Goal: Task Accomplishment & Management: Use online tool/utility

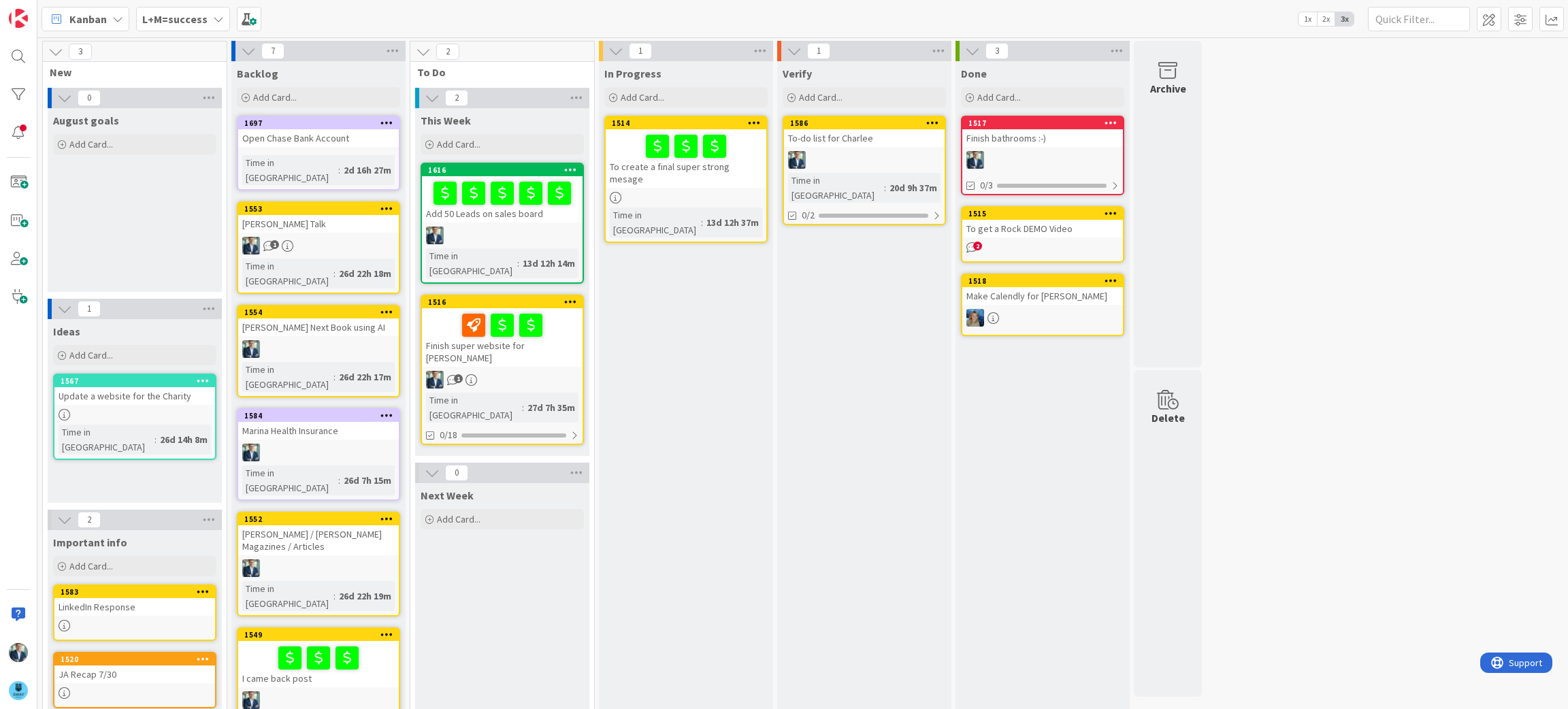
click at [524, 371] on div "1" at bounding box center [502, 379] width 161 height 17
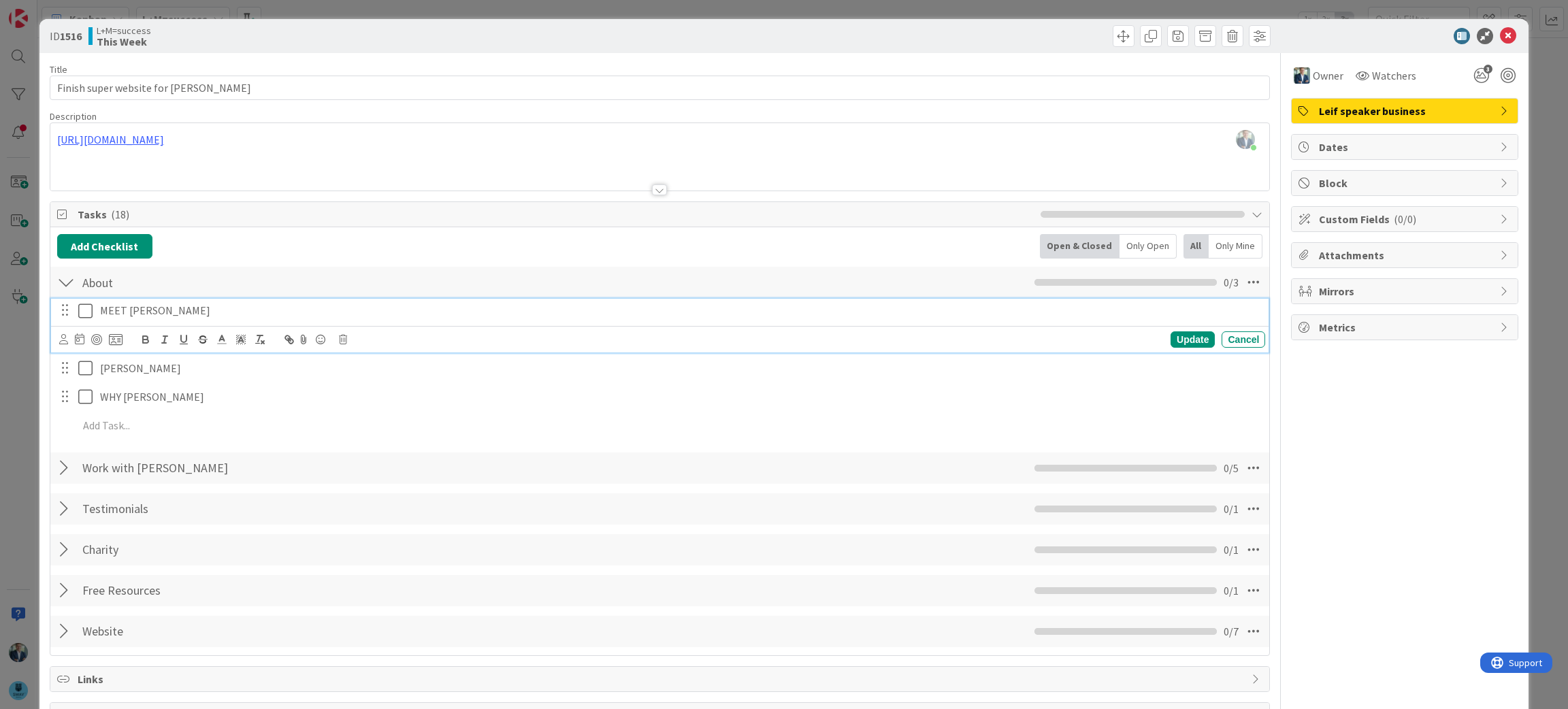
click at [91, 312] on icon at bounding box center [88, 311] width 21 height 17
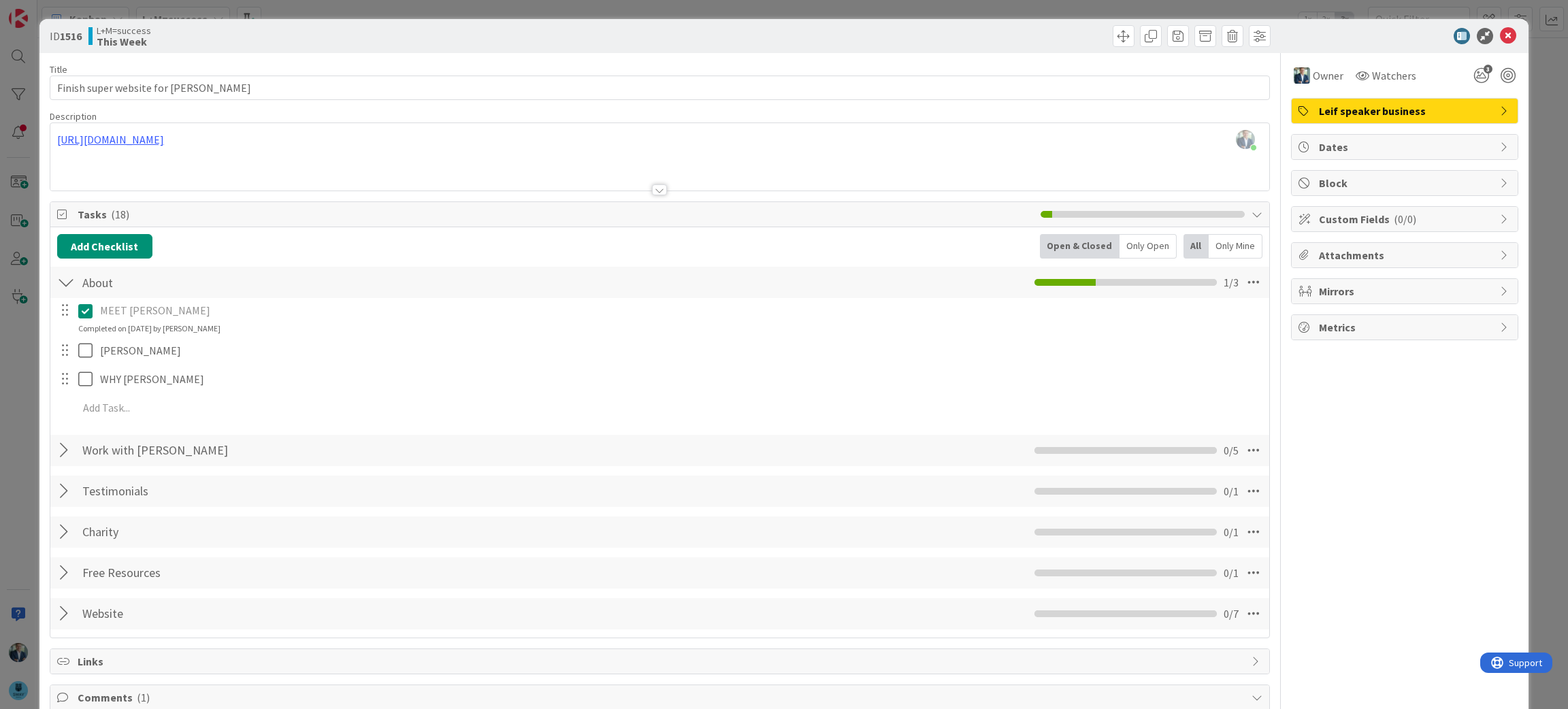
click at [125, 312] on p "MEET LEIF" at bounding box center [680, 311] width 1159 height 16
click at [84, 308] on icon at bounding box center [88, 311] width 21 height 17
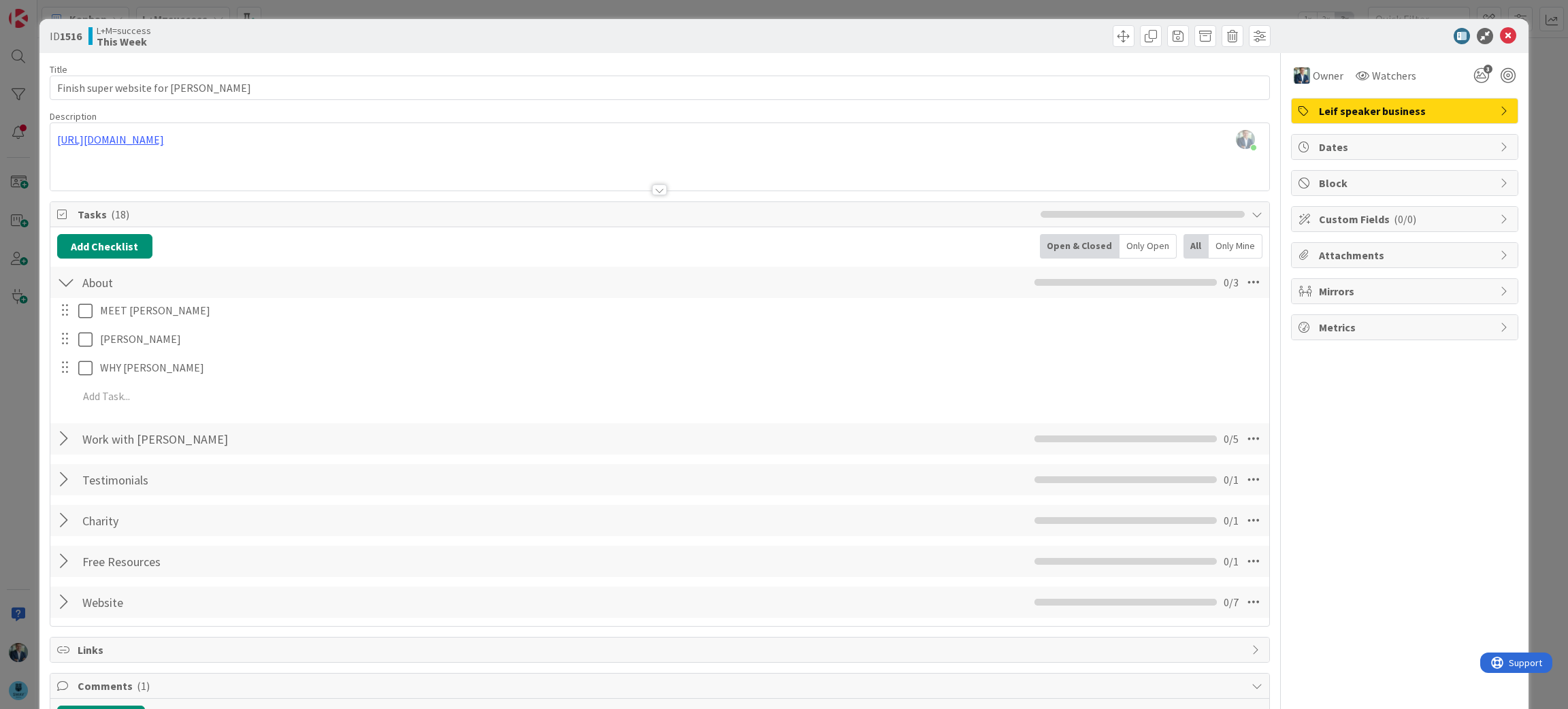
click at [1163, 338] on div "MEET LEIF Update Cancel LEIF BIO Update Cancel WHY LEIF Update Cancel Add Add M…" at bounding box center [659, 356] width 1206 height 116
click at [62, 293] on div at bounding box center [65, 282] width 17 height 24
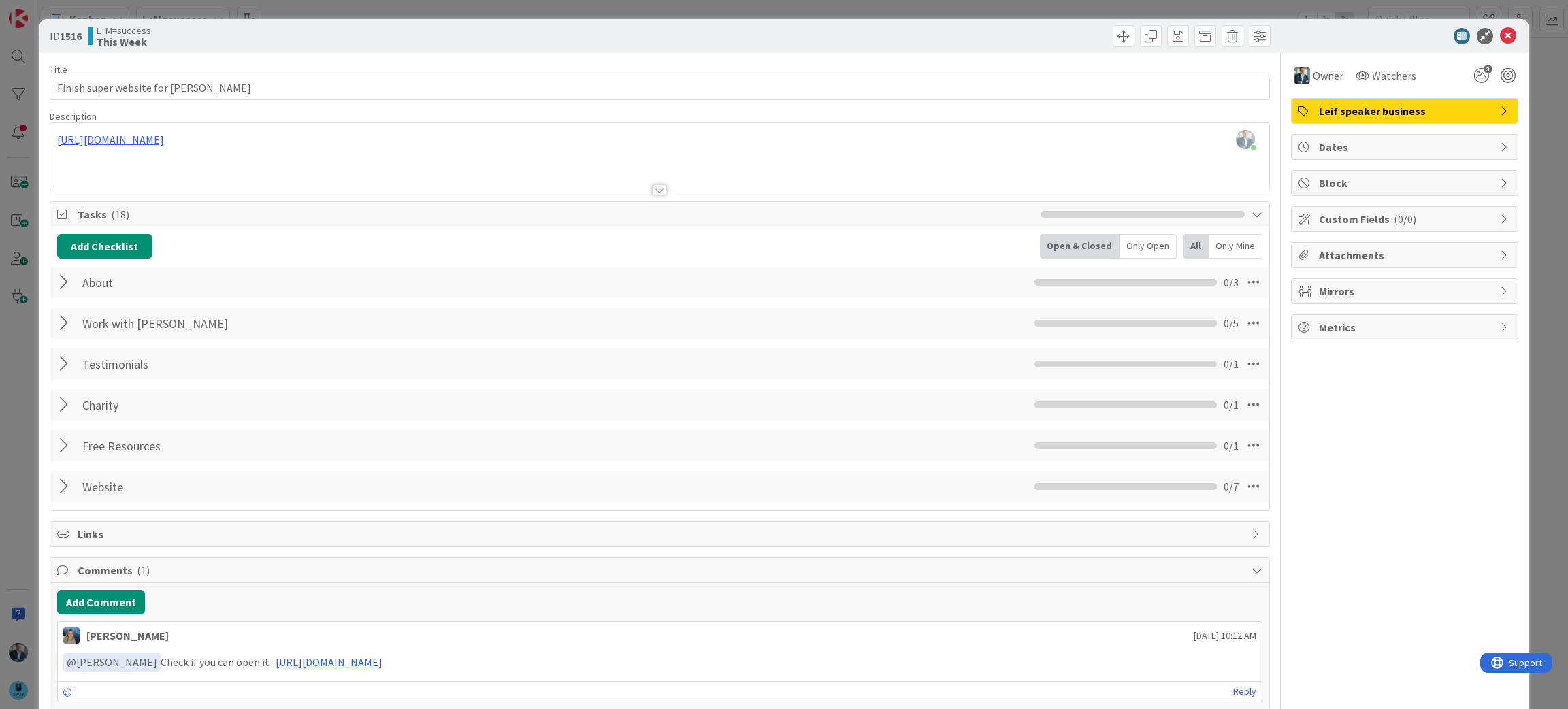
click at [63, 278] on div at bounding box center [65, 282] width 17 height 24
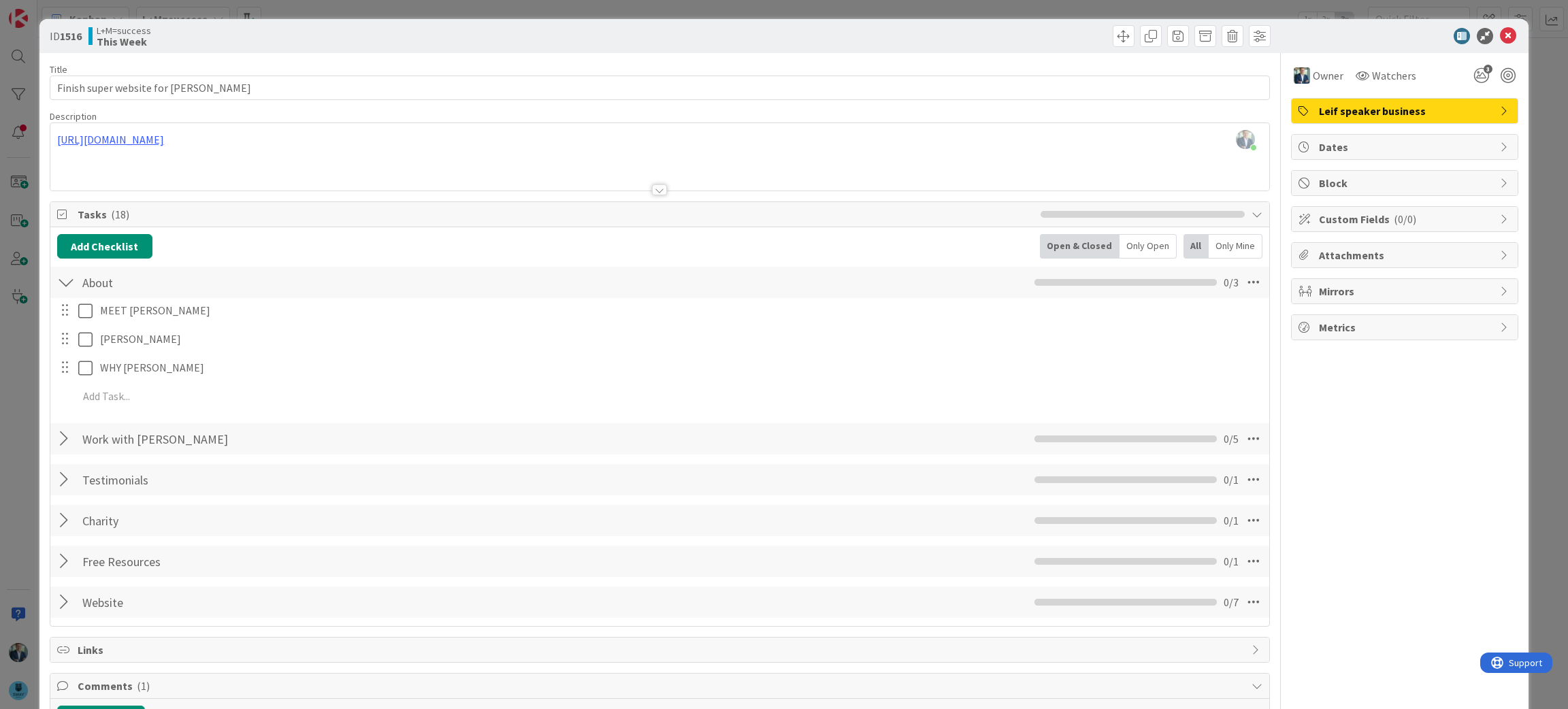
click at [64, 320] on div at bounding box center [65, 311] width 17 height 21
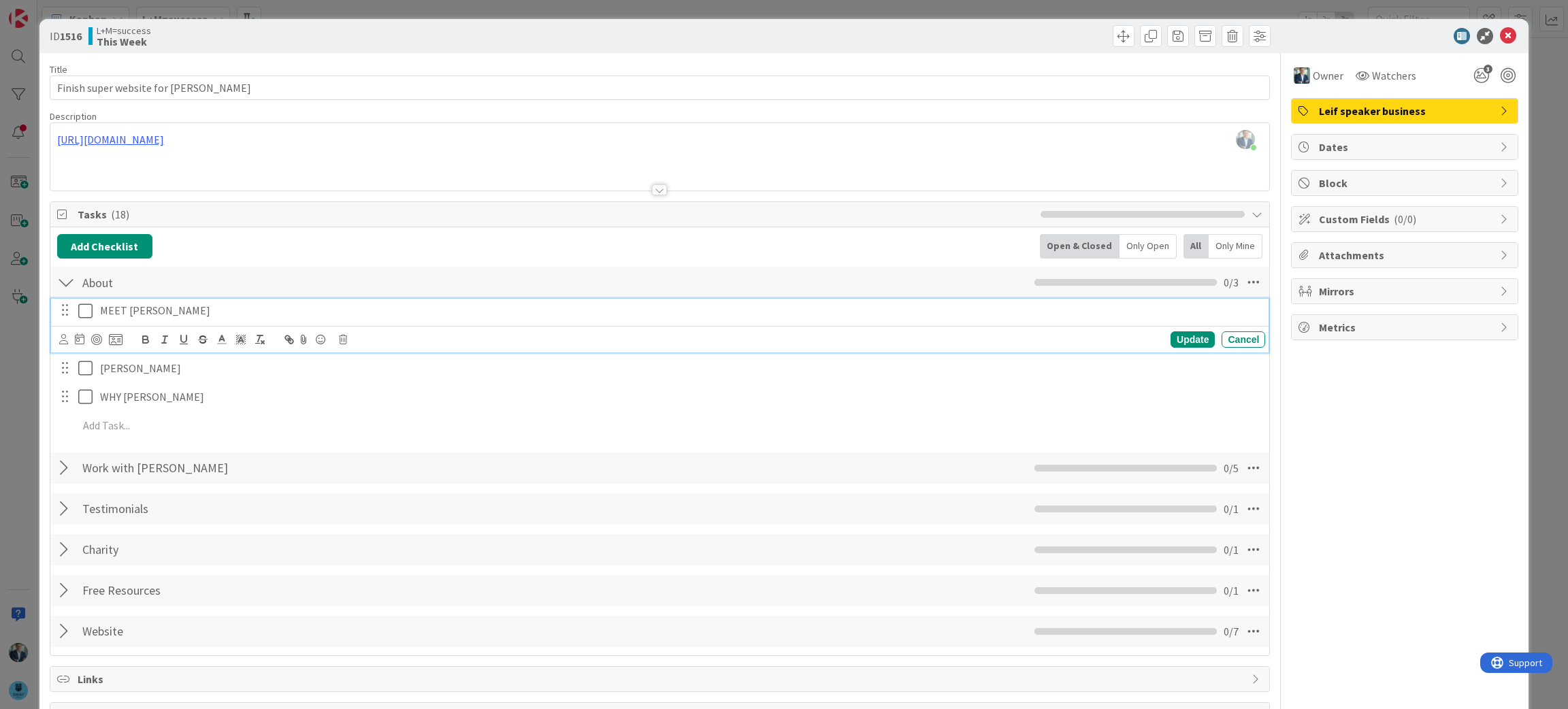
click at [126, 315] on p "MEET LEIF" at bounding box center [680, 311] width 1159 height 16
click at [254, 306] on p "MEET LEIF" at bounding box center [680, 311] width 1159 height 16
click at [224, 312] on p "MEET LEIF" at bounding box center [680, 311] width 1159 height 16
click at [87, 313] on icon at bounding box center [88, 311] width 21 height 17
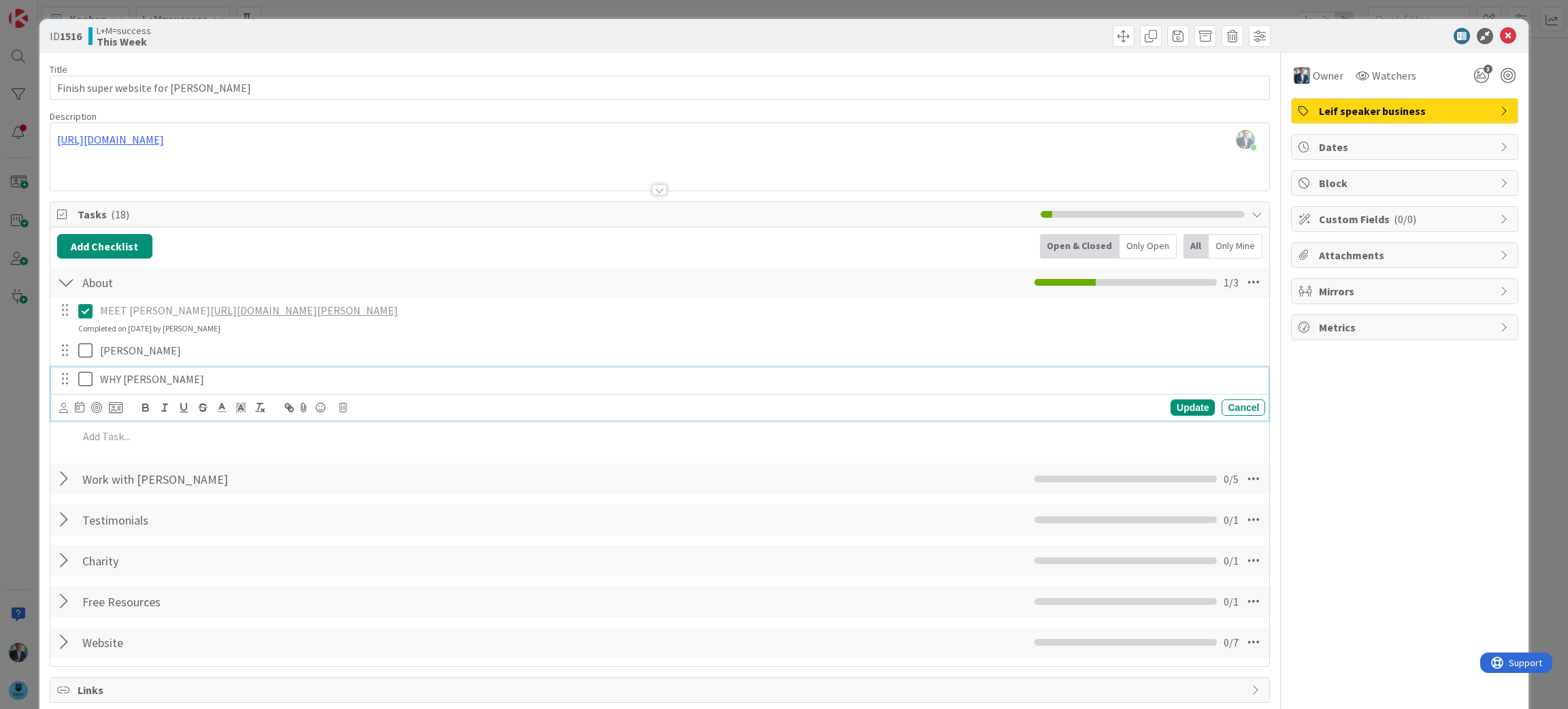
click at [119, 378] on p "WHY LEIF" at bounding box center [680, 379] width 1159 height 16
click at [177, 379] on p "WHY LEIF" at bounding box center [680, 379] width 1159 height 16
click at [84, 381] on icon at bounding box center [88, 379] width 21 height 17
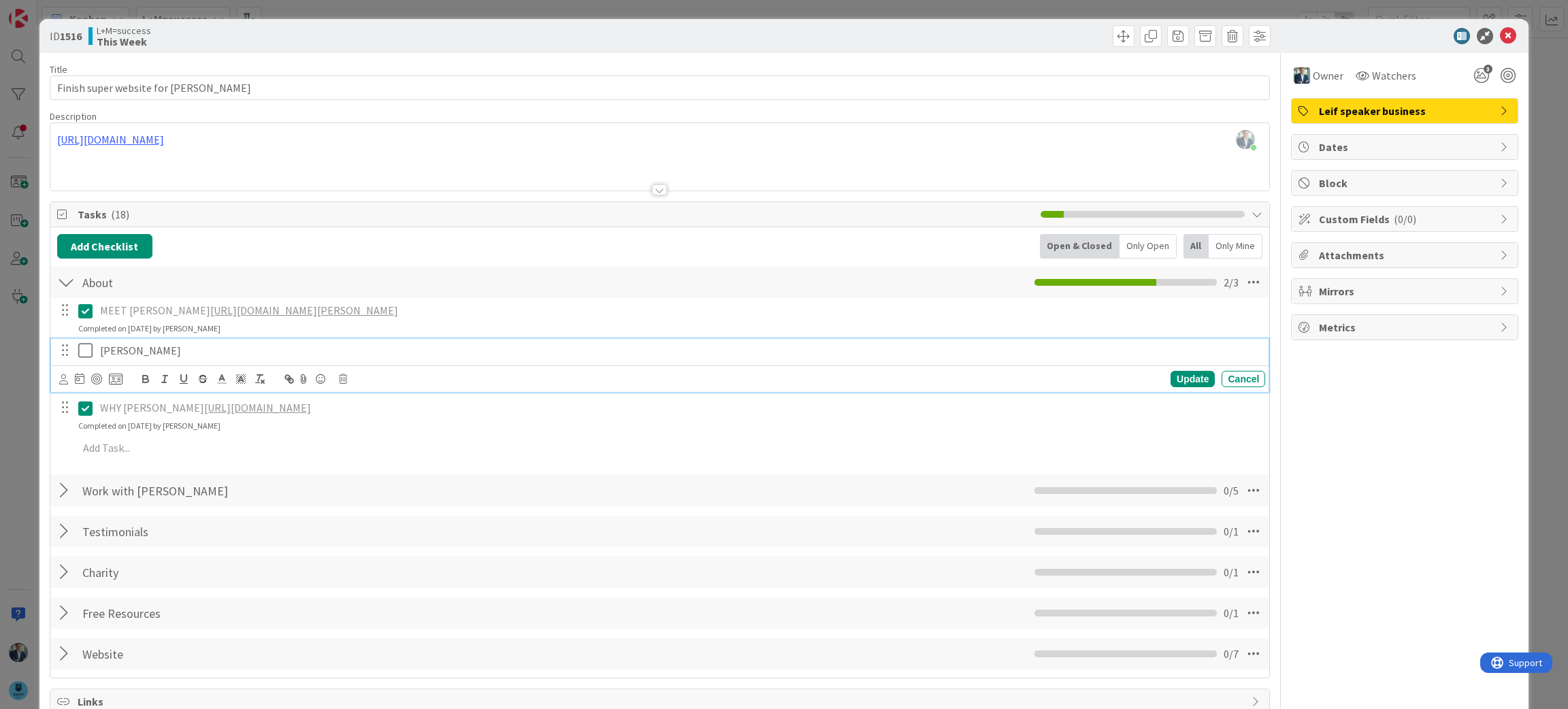
click at [123, 351] on p "LEIF BIO" at bounding box center [680, 351] width 1159 height 16
click at [179, 354] on p "LEIF BIO" at bounding box center [680, 351] width 1159 height 16
click at [84, 355] on icon at bounding box center [88, 350] width 21 height 17
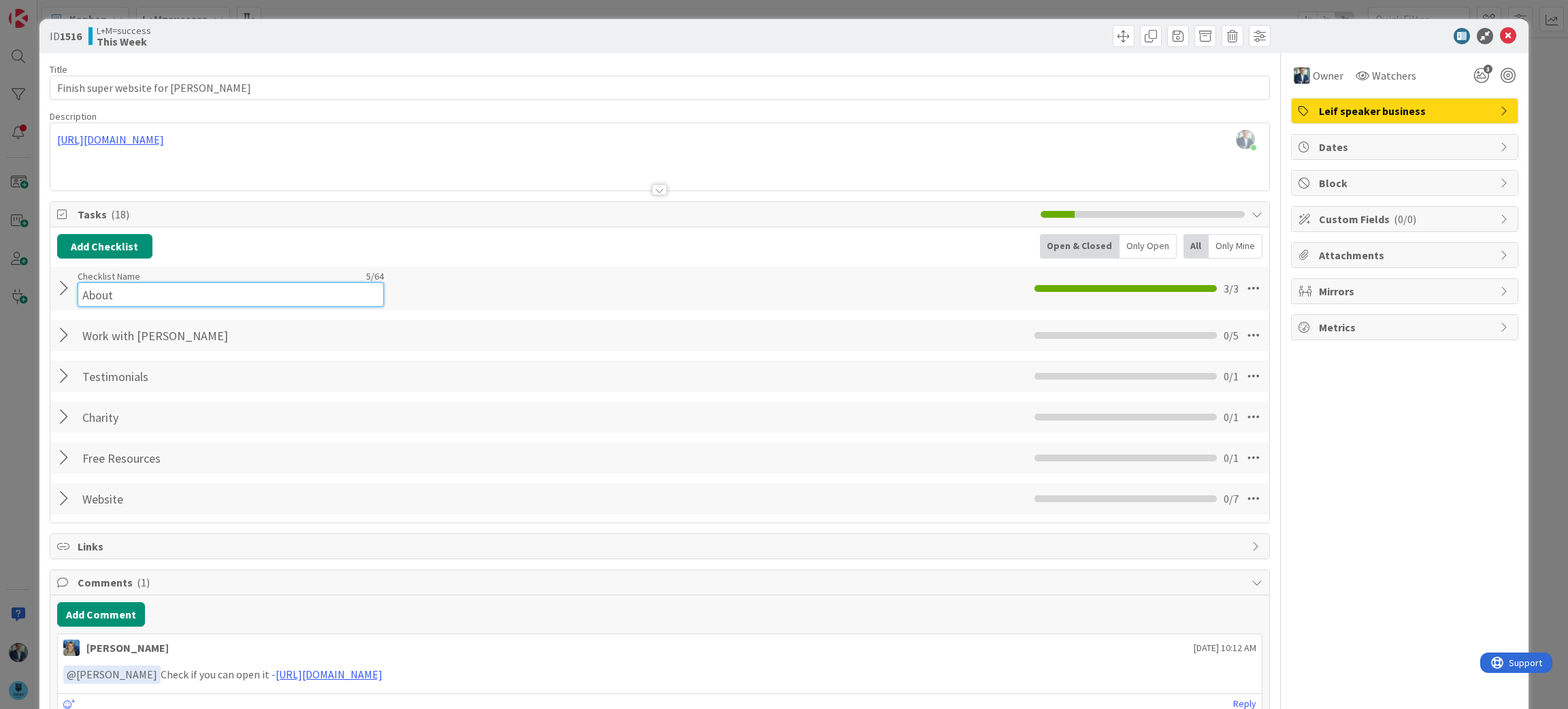
click at [95, 290] on input "About" at bounding box center [230, 294] width 306 height 24
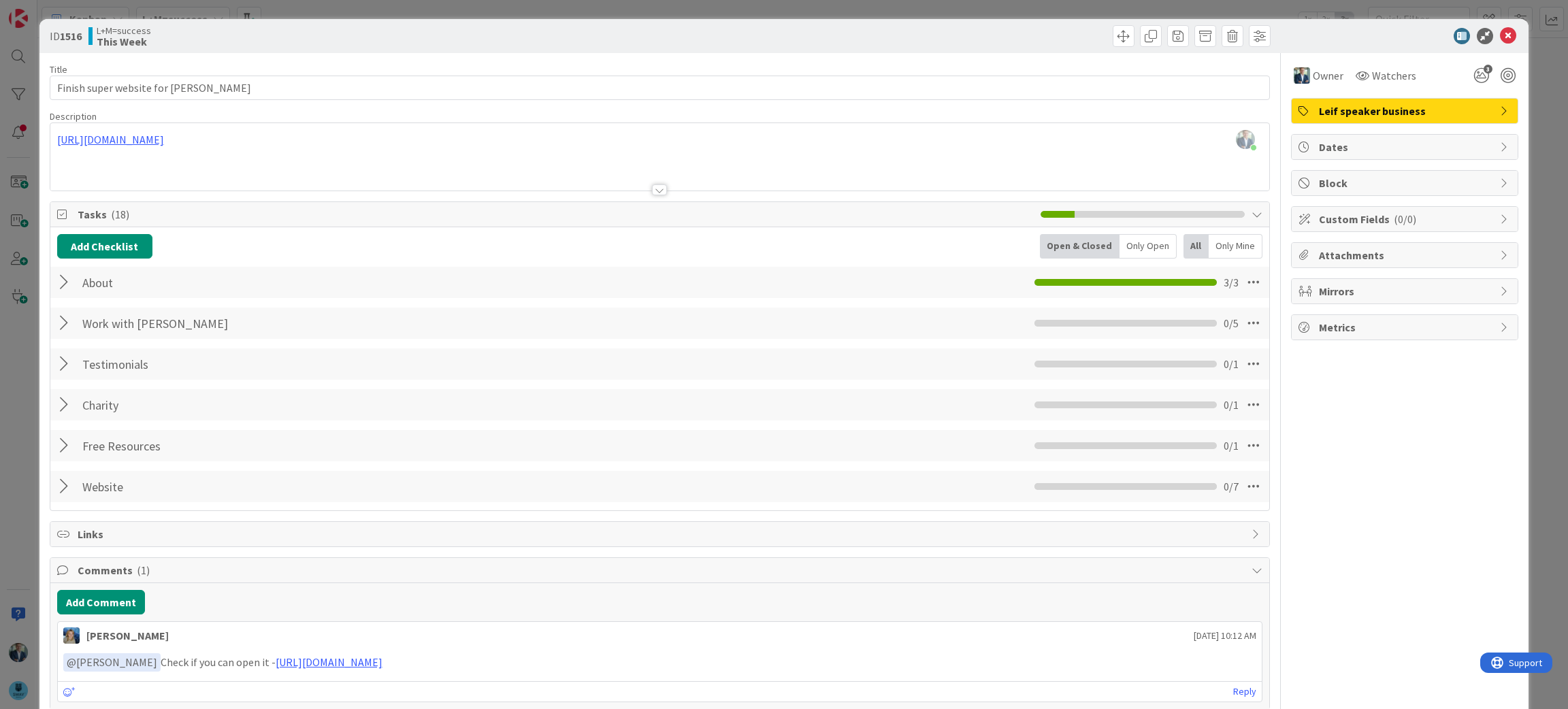
click at [61, 287] on div at bounding box center [65, 282] width 17 height 24
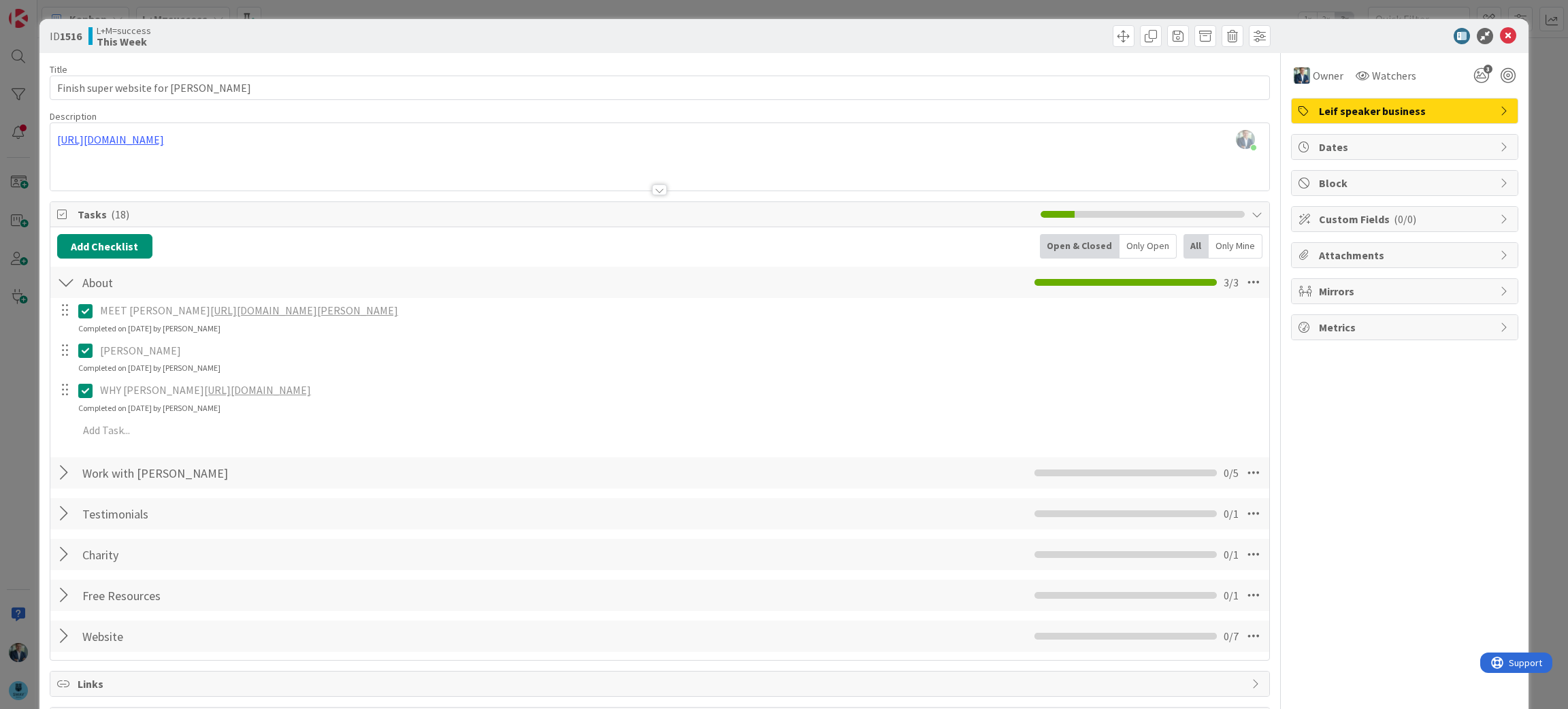
click at [129, 349] on p "LEIF BIO" at bounding box center [680, 351] width 1159 height 16
click at [120, 351] on p "LEIF BIO" at bounding box center [680, 351] width 1159 height 16
click at [83, 347] on icon at bounding box center [88, 350] width 21 height 17
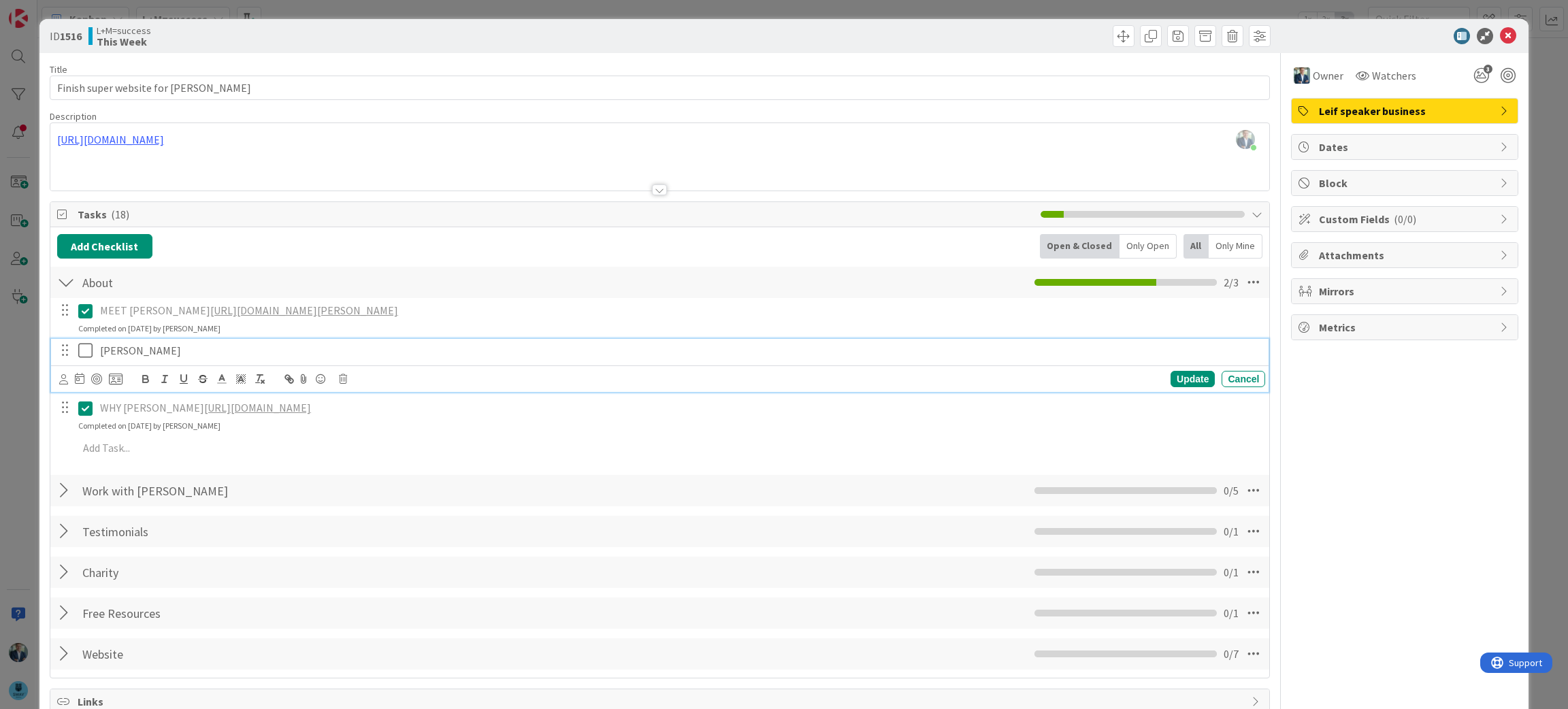
click at [158, 345] on p "LEIF BIO" at bounding box center [680, 351] width 1159 height 16
click at [82, 354] on icon at bounding box center [88, 350] width 21 height 17
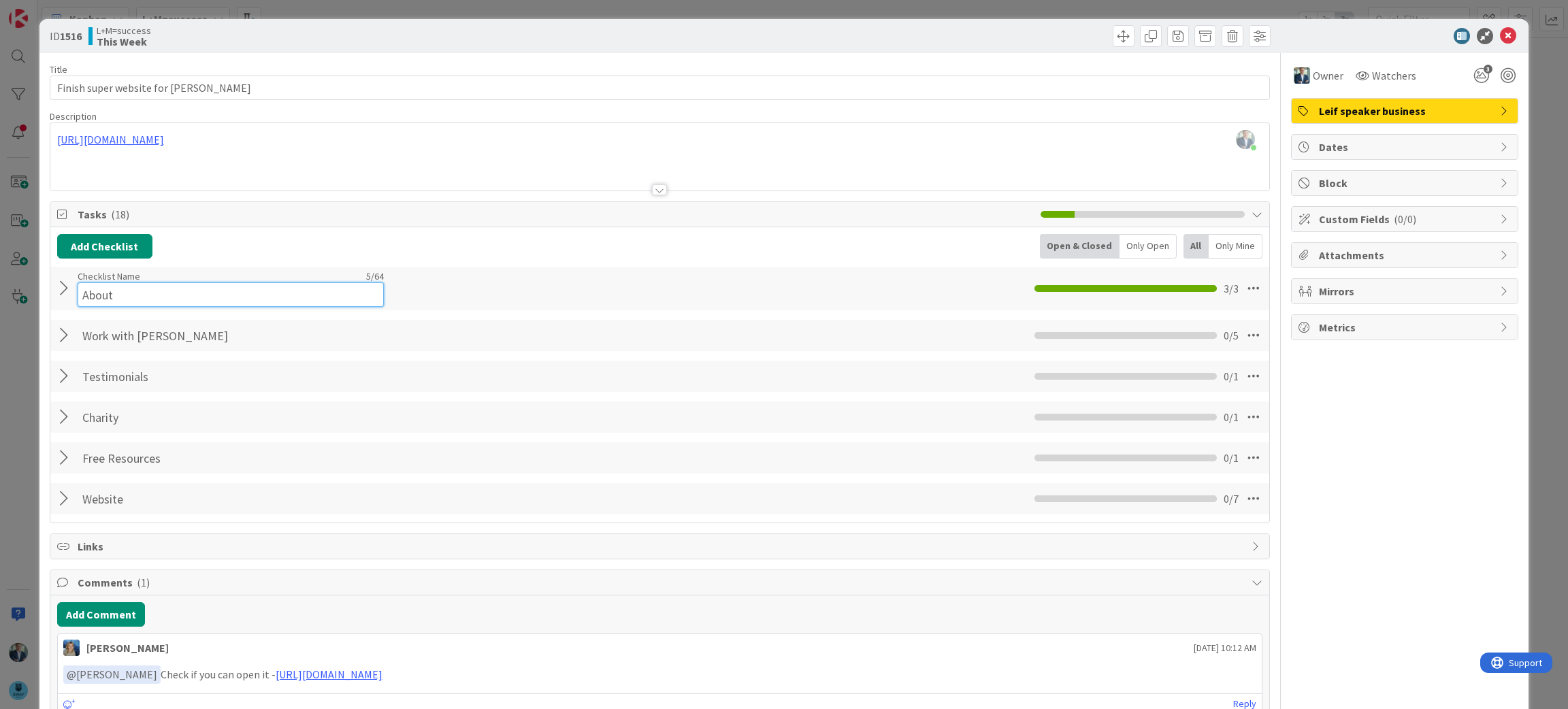
click at [105, 290] on input "About" at bounding box center [230, 294] width 306 height 24
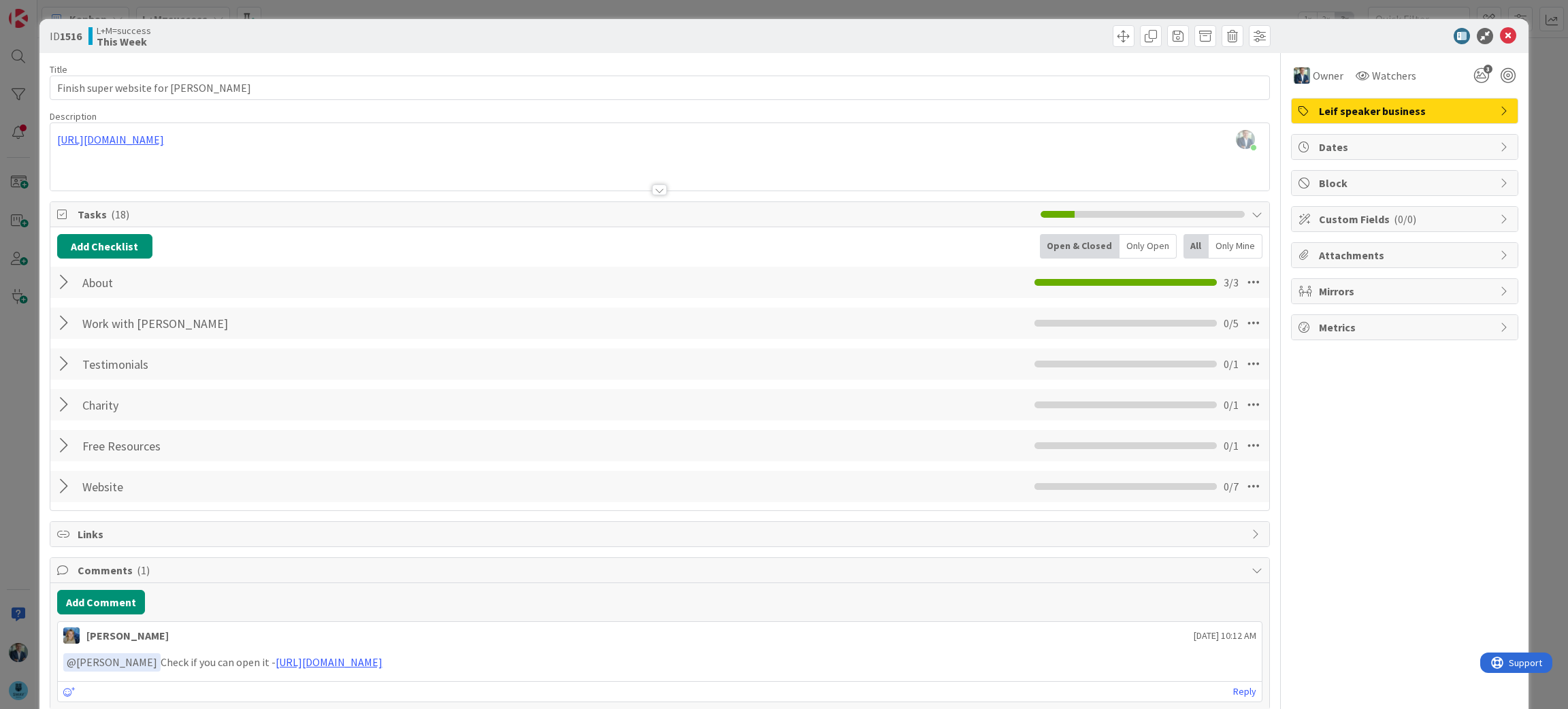
click at [62, 287] on div at bounding box center [65, 282] width 17 height 24
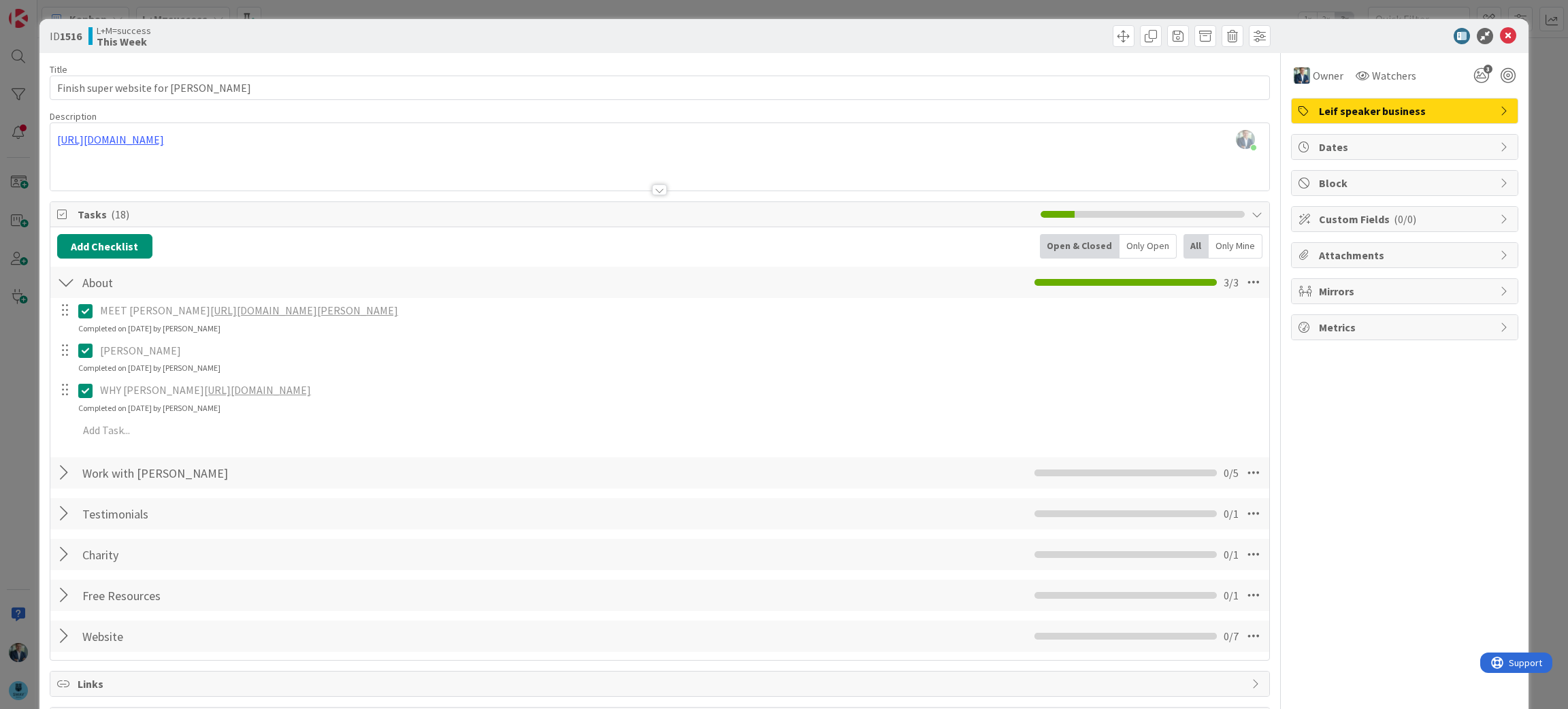
click at [224, 308] on link "https://chatgpt.com/g/g-p-68b49c761e4081919e4a391663c385ae-leif-becker-website/…" at bounding box center [304, 310] width 188 height 13
click at [85, 351] on icon at bounding box center [88, 350] width 21 height 17
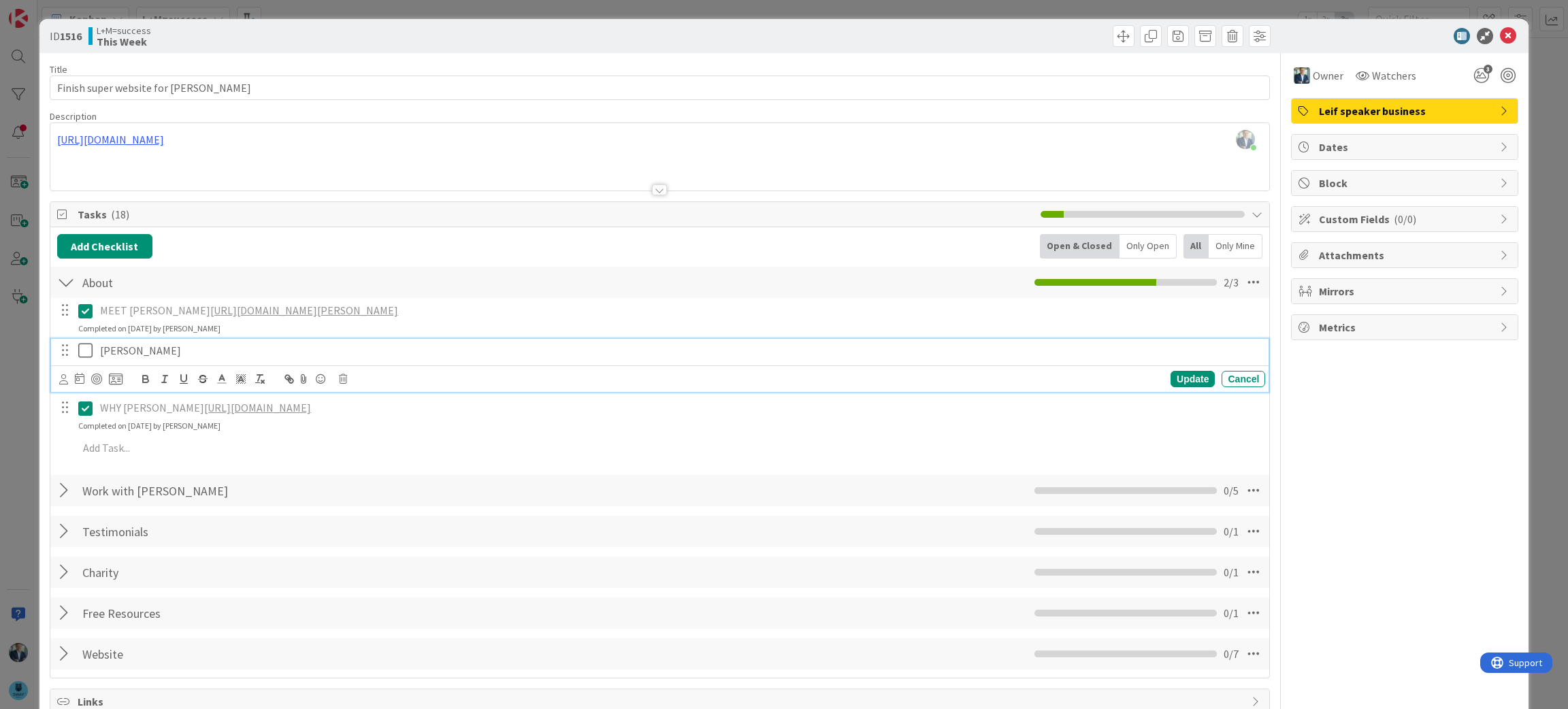
click at [185, 346] on p "LEIF BIO" at bounding box center [680, 351] width 1159 height 16
click at [778, 251] on div "Add Checklist Open & Closed Only Open All Only Mine" at bounding box center [659, 246] width 1206 height 24
click at [84, 345] on icon at bounding box center [88, 350] width 21 height 17
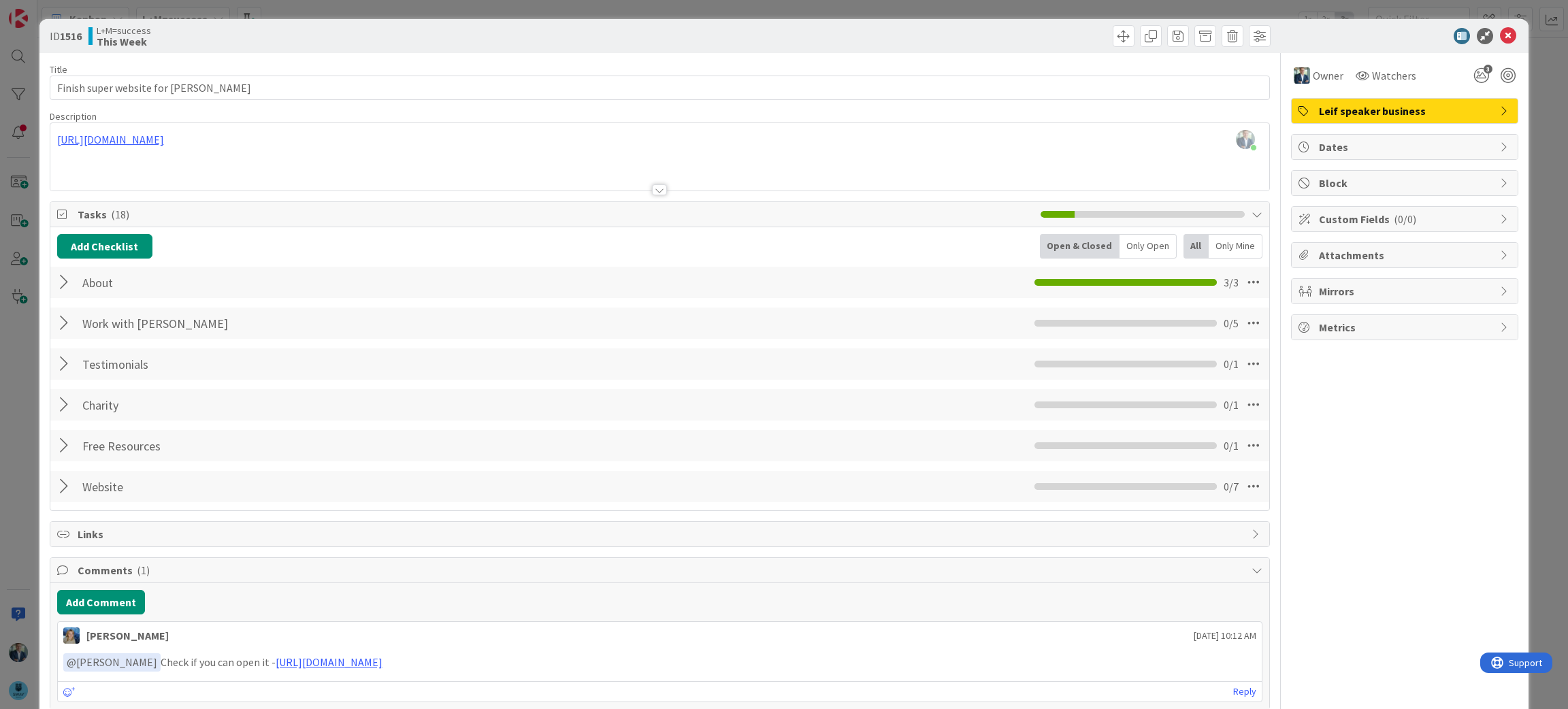
click at [59, 285] on div at bounding box center [65, 282] width 17 height 24
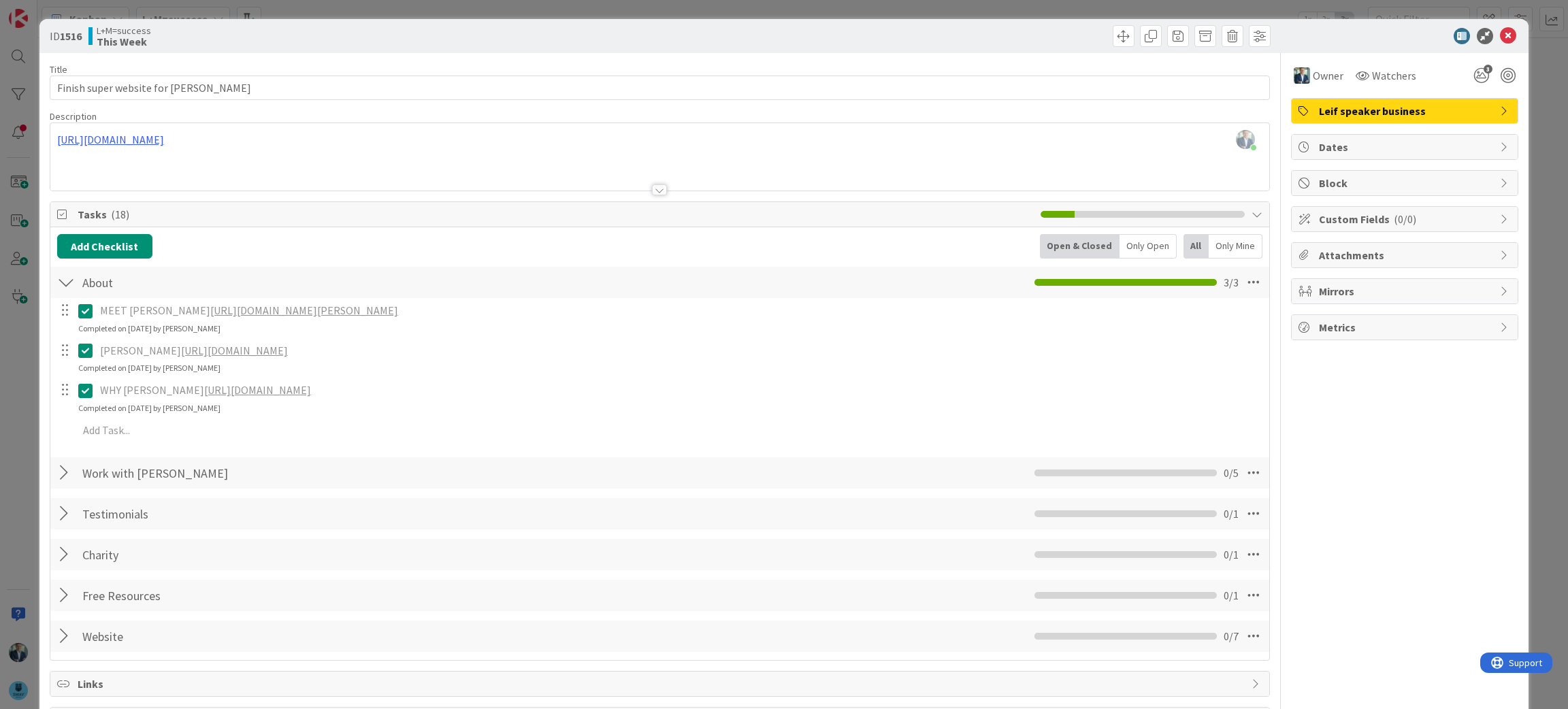
click at [260, 354] on link "https://chatgpt.com/g/g-p-68b49c761e4081919e4a391663c385ae/c/68b56a51-f9ec-8332…" at bounding box center [234, 350] width 106 height 13
click at [61, 476] on div at bounding box center [65, 472] width 17 height 24
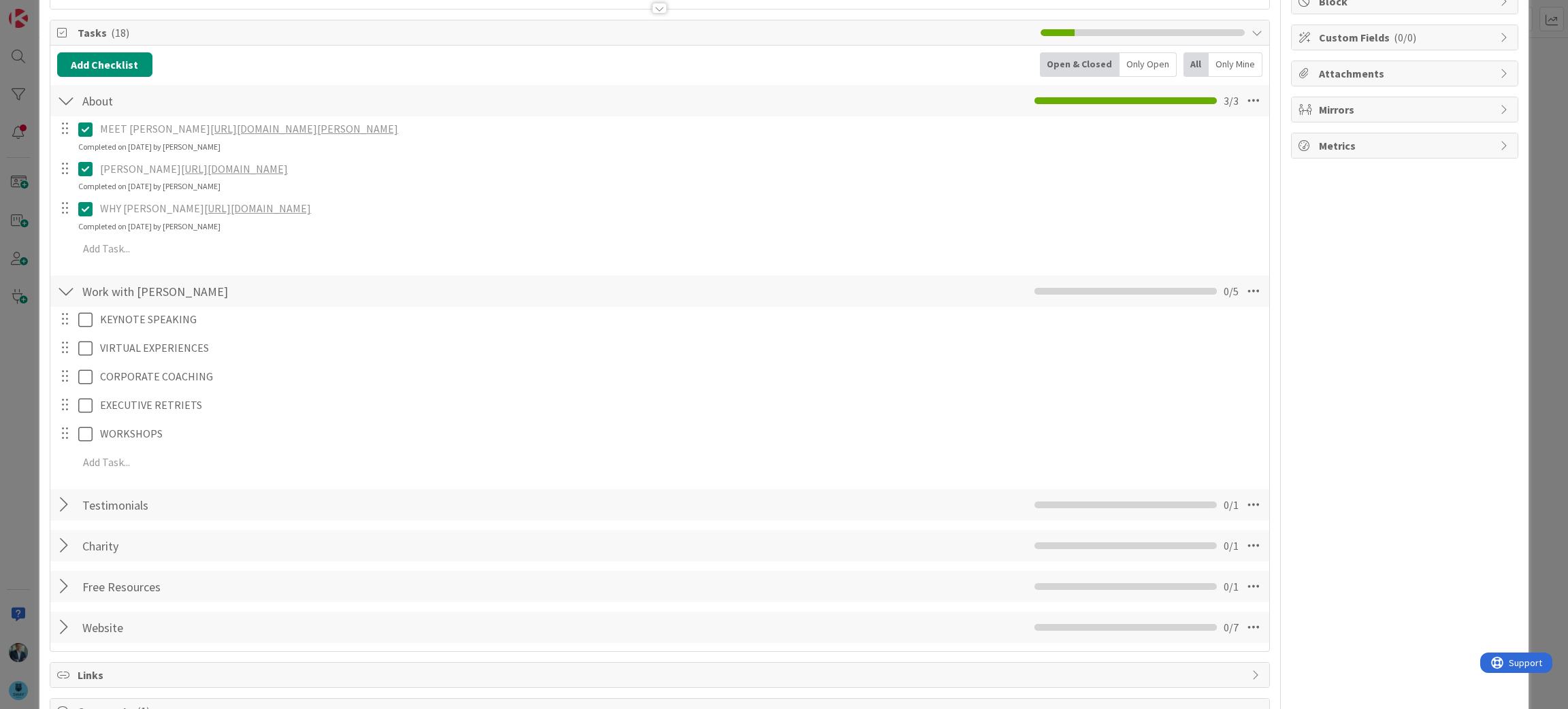
scroll to position [184, 0]
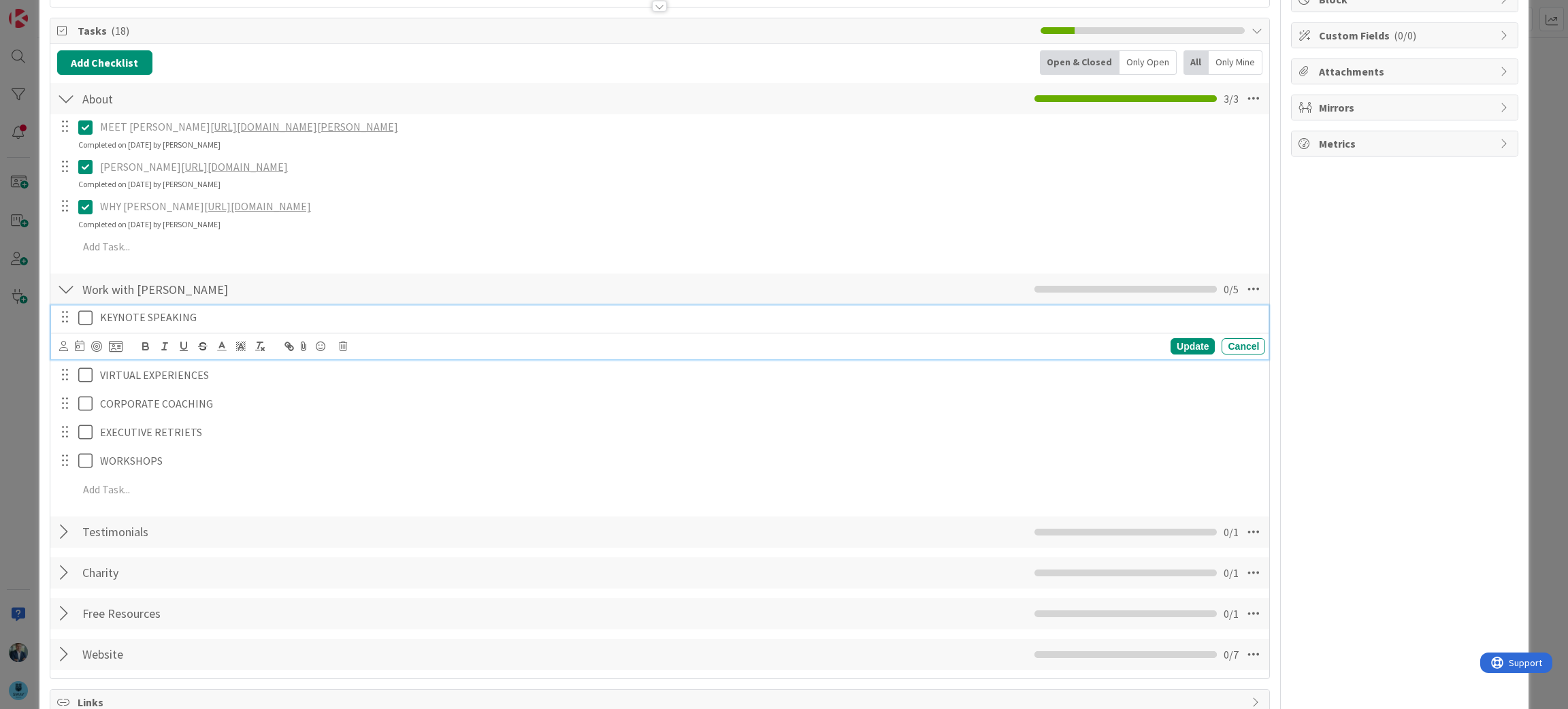
click at [146, 322] on p "KEYNOTE SPEAKING" at bounding box center [680, 318] width 1159 height 16
click at [217, 323] on p "KEYNOTE SPEAKING" at bounding box center [680, 318] width 1159 height 16
click at [564, 276] on div "Work with Leif Checklist Name 14 / 64 Work with Leif 0 / 5" at bounding box center [660, 289] width 1219 height 32
click at [83, 320] on icon at bounding box center [88, 318] width 21 height 17
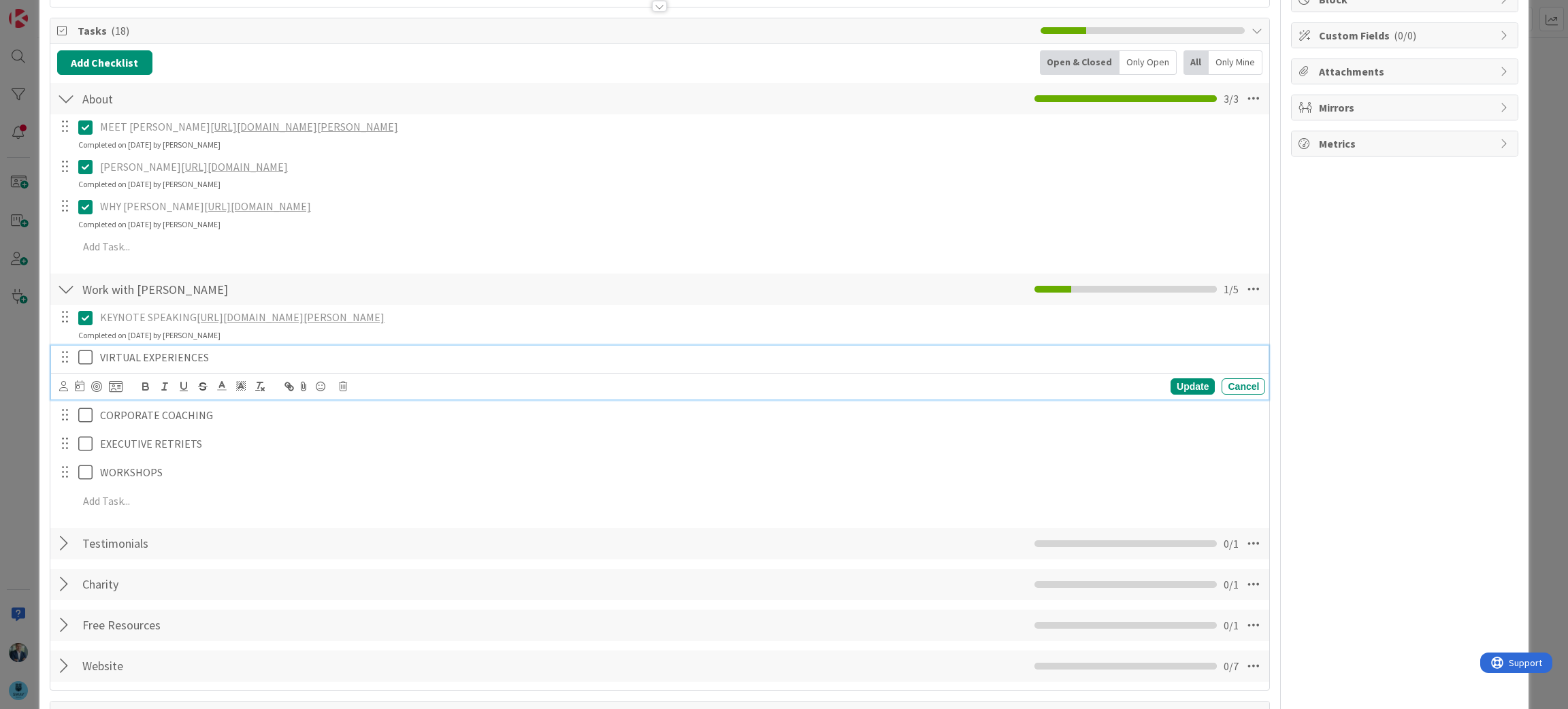
click at [166, 353] on p "VIRTUAL EXPERIENCES" at bounding box center [680, 358] width 1159 height 16
click at [226, 355] on p "VIRTUAL EXPERIENCES" at bounding box center [680, 358] width 1159 height 16
click at [708, 461] on div "WORKSHOPS" at bounding box center [680, 472] width 1170 height 24
click at [78, 355] on icon at bounding box center [88, 357] width 21 height 17
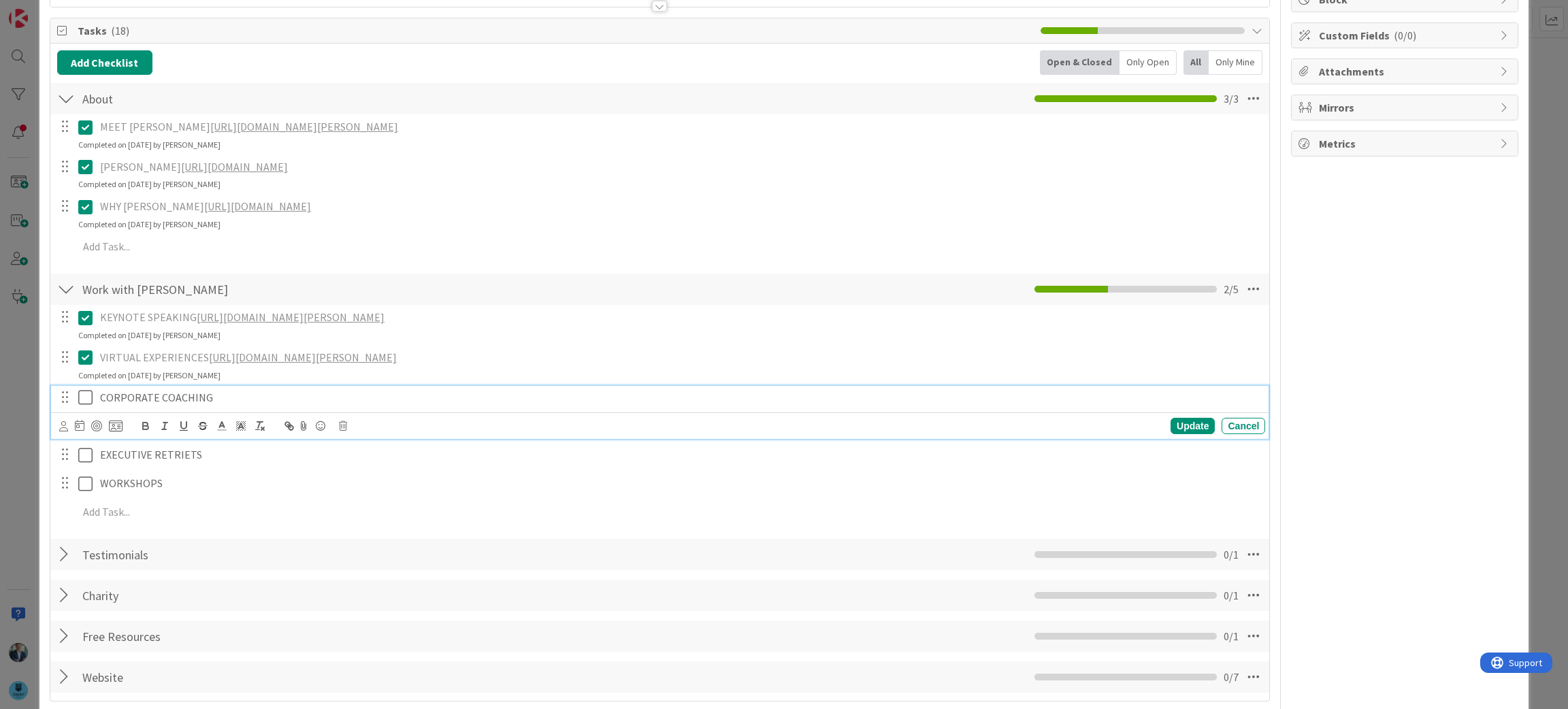
click at [144, 404] on p "CORPORATE COACHING" at bounding box center [680, 397] width 1159 height 16
click at [227, 394] on p "CORPORATE COACHING" at bounding box center [680, 397] width 1159 height 16
click at [918, 377] on div "VIRTUAL EXPERIENCES https://chatgpt.com/g/g-p-68b49c761e4081919e4a391663c385ae-…" at bounding box center [660, 364] width 1219 height 36
click at [82, 399] on icon at bounding box center [88, 397] width 21 height 17
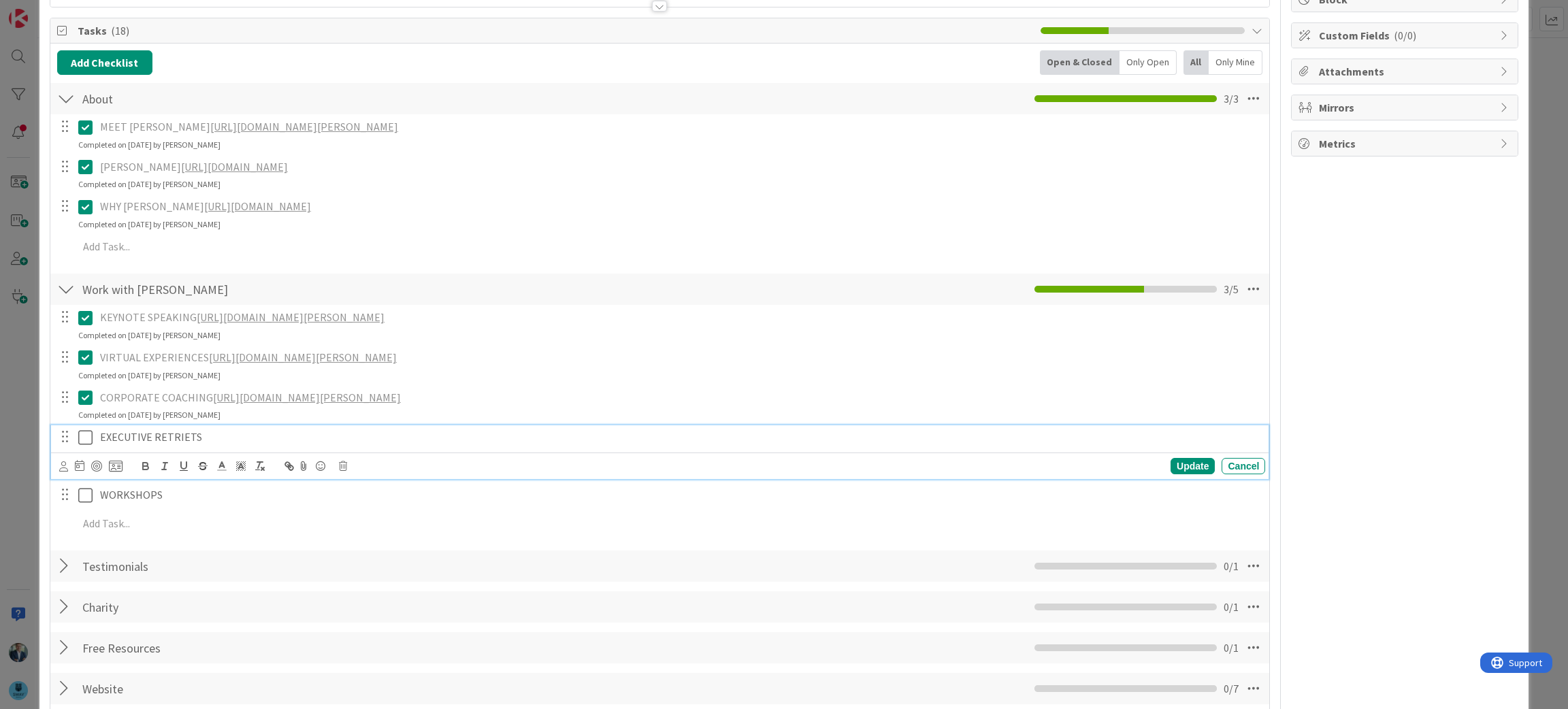
click at [136, 437] on p "EXECUTIVE RETRIETS" at bounding box center [680, 438] width 1159 height 16
click at [237, 435] on p "EXECUTIVE RETRIETS" at bounding box center [680, 438] width 1159 height 16
click at [909, 207] on p "WHY LEIF https://chatgpt.com/g/g-p-68b49c761e4081919e4a391663c385ae/c/68b4a011-…" at bounding box center [680, 207] width 1159 height 16
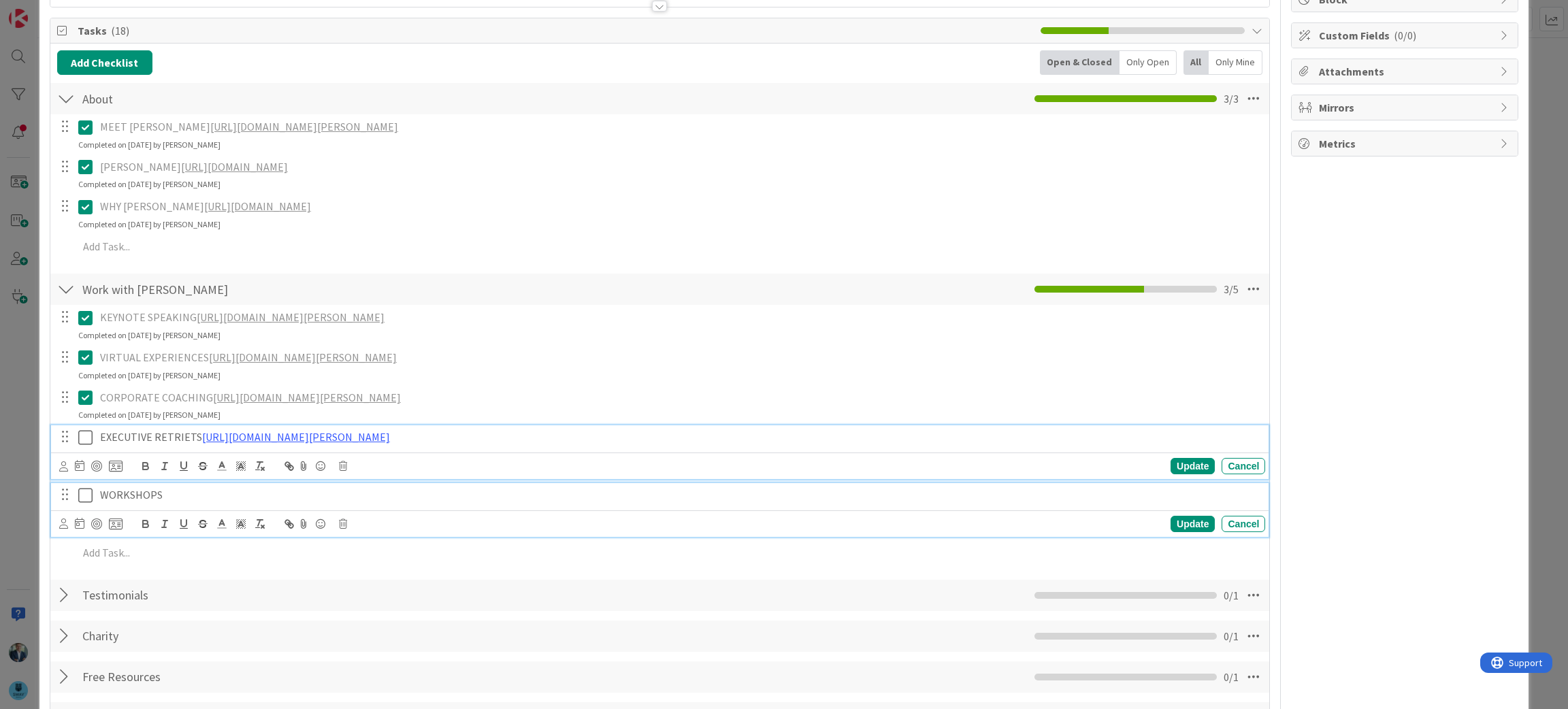
click at [155, 502] on p "WORKSHOPS" at bounding box center [680, 495] width 1159 height 16
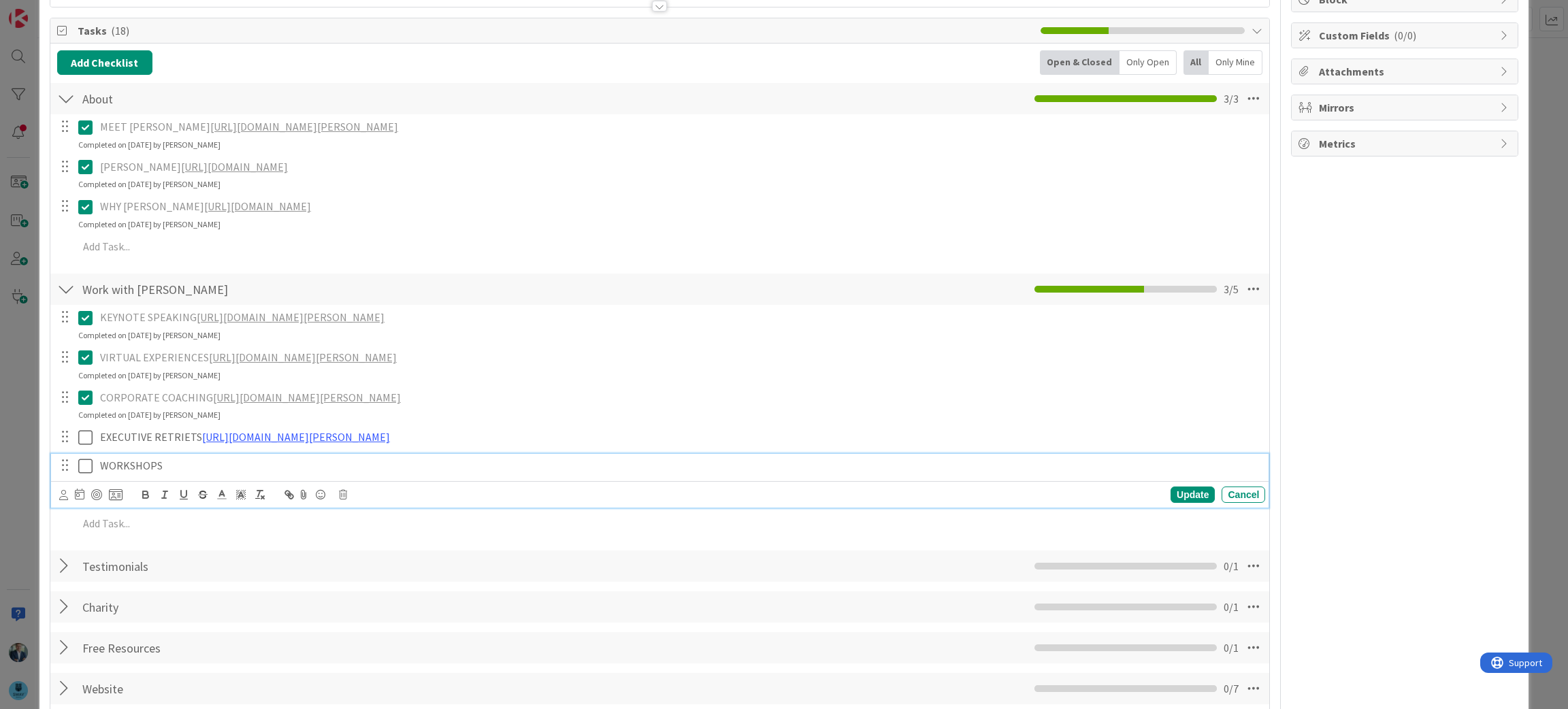
scroll to position [154, 0]
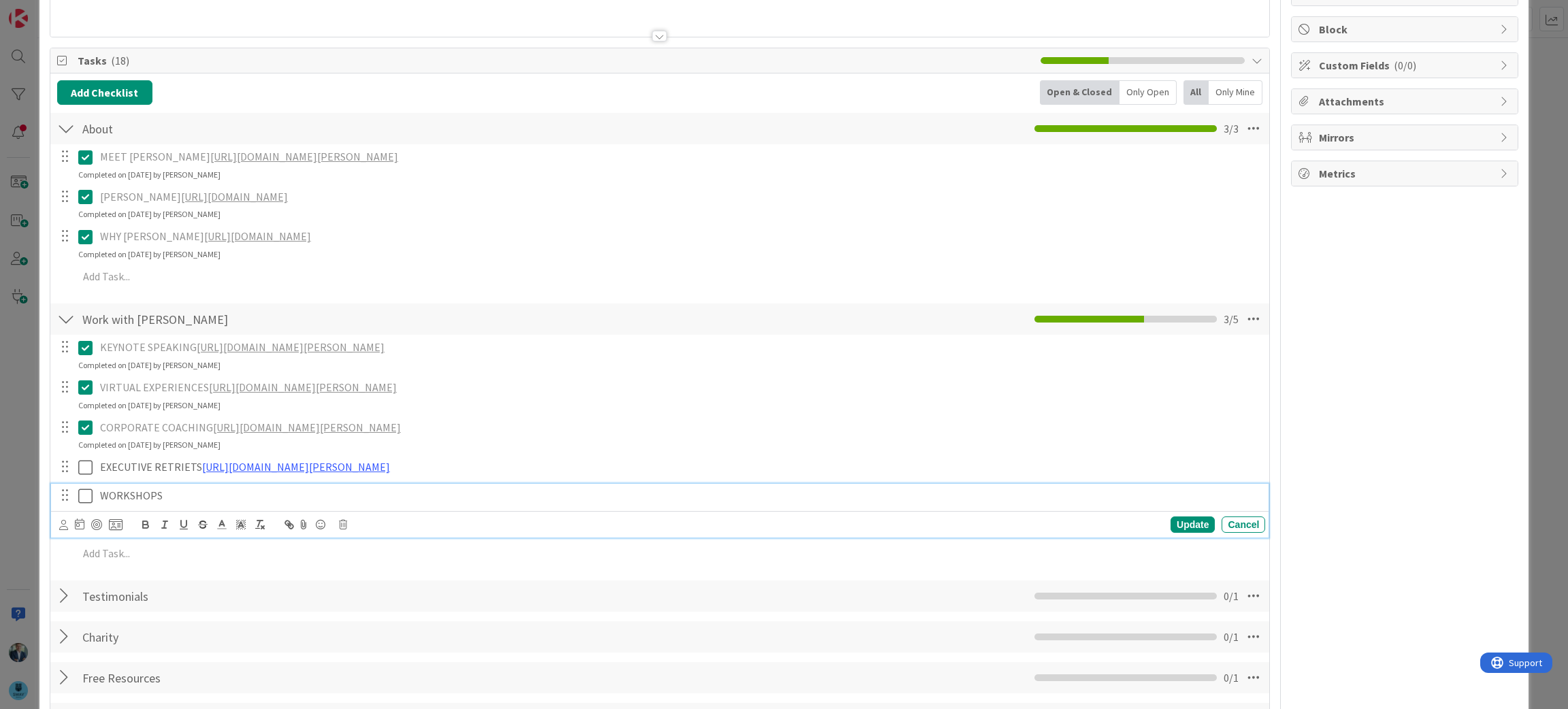
click at [186, 496] on p "WORKSHOPS" at bounding box center [680, 496] width 1159 height 16
click at [868, 305] on div "Work with Leif Checklist Name 14 / 64 Work with Leif 3 / 5" at bounding box center [660, 319] width 1219 height 32
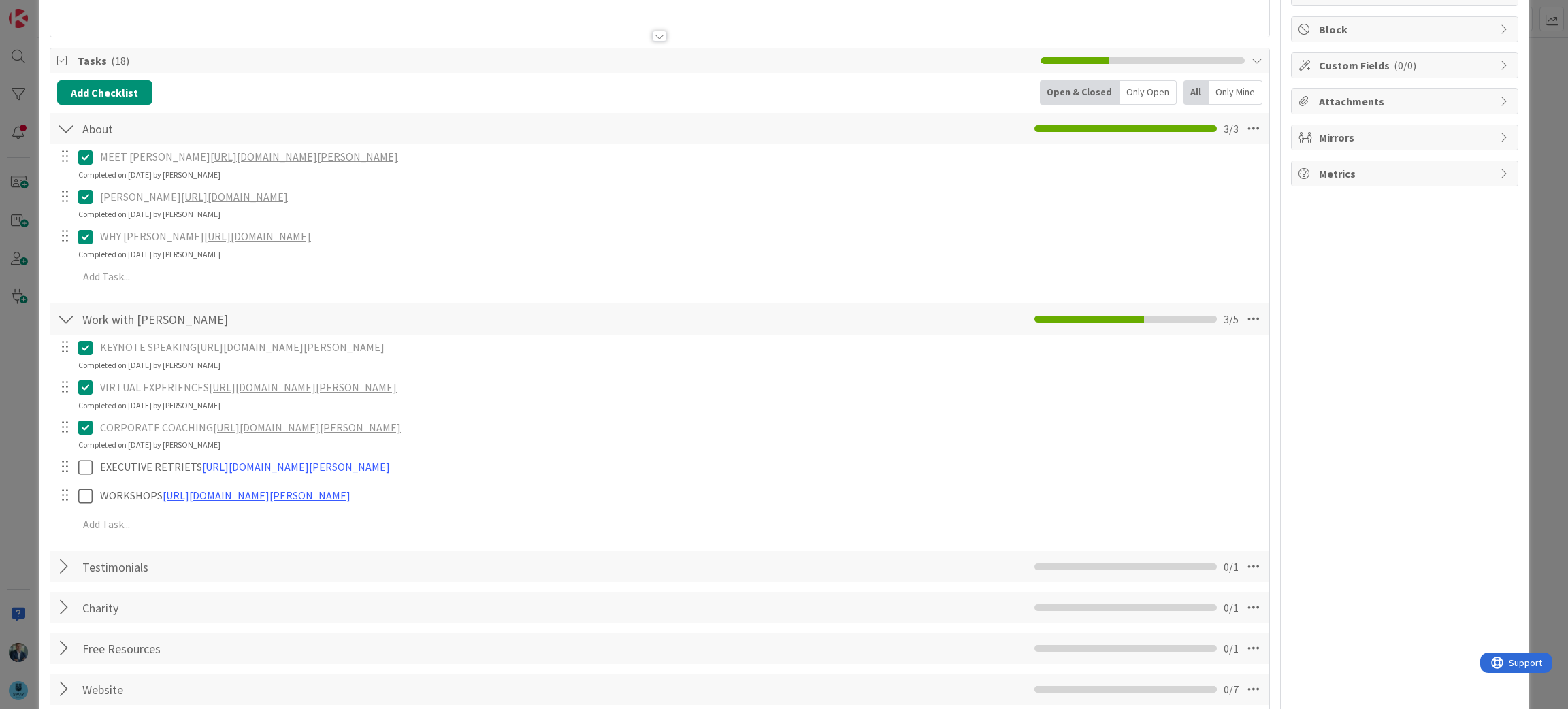
click at [70, 121] on div at bounding box center [65, 129] width 17 height 24
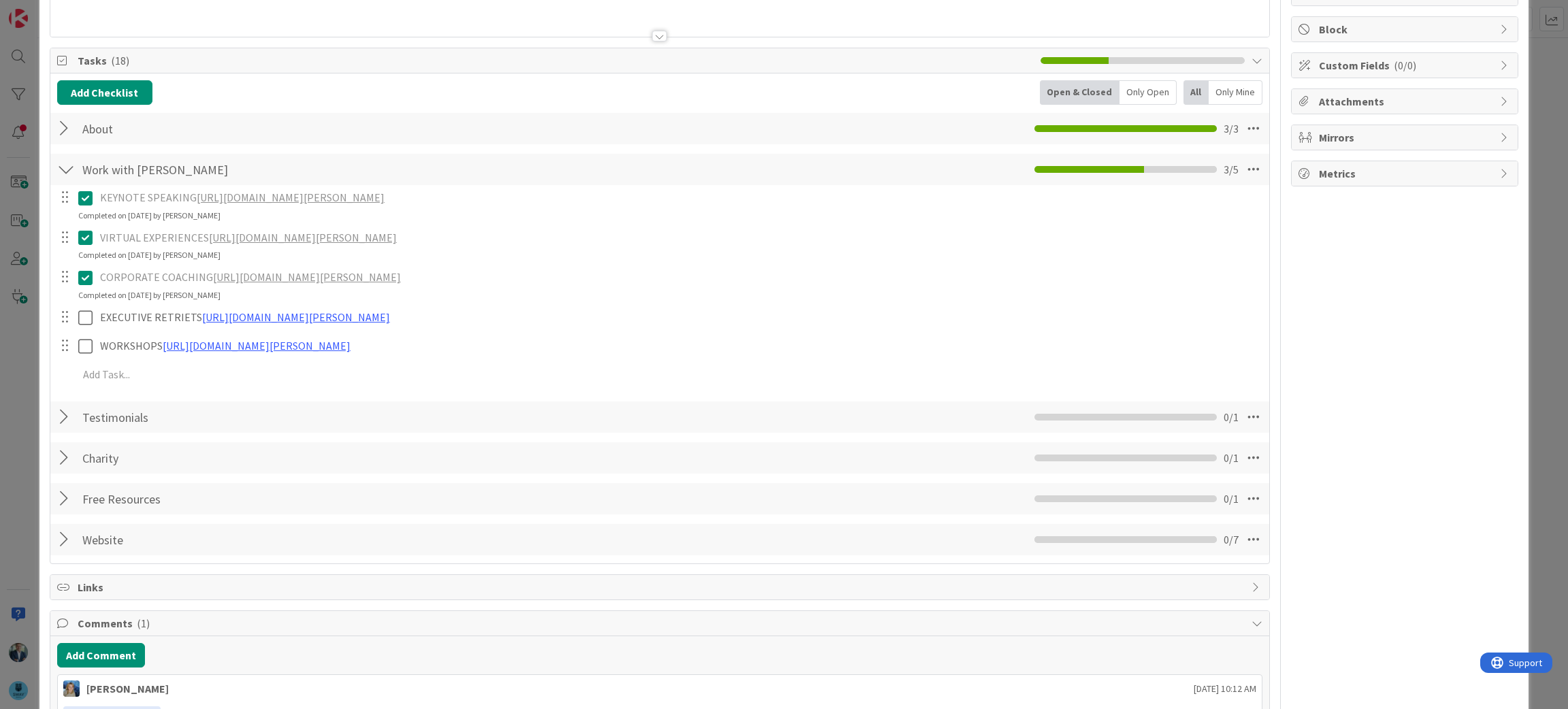
click at [62, 170] on div at bounding box center [65, 169] width 17 height 24
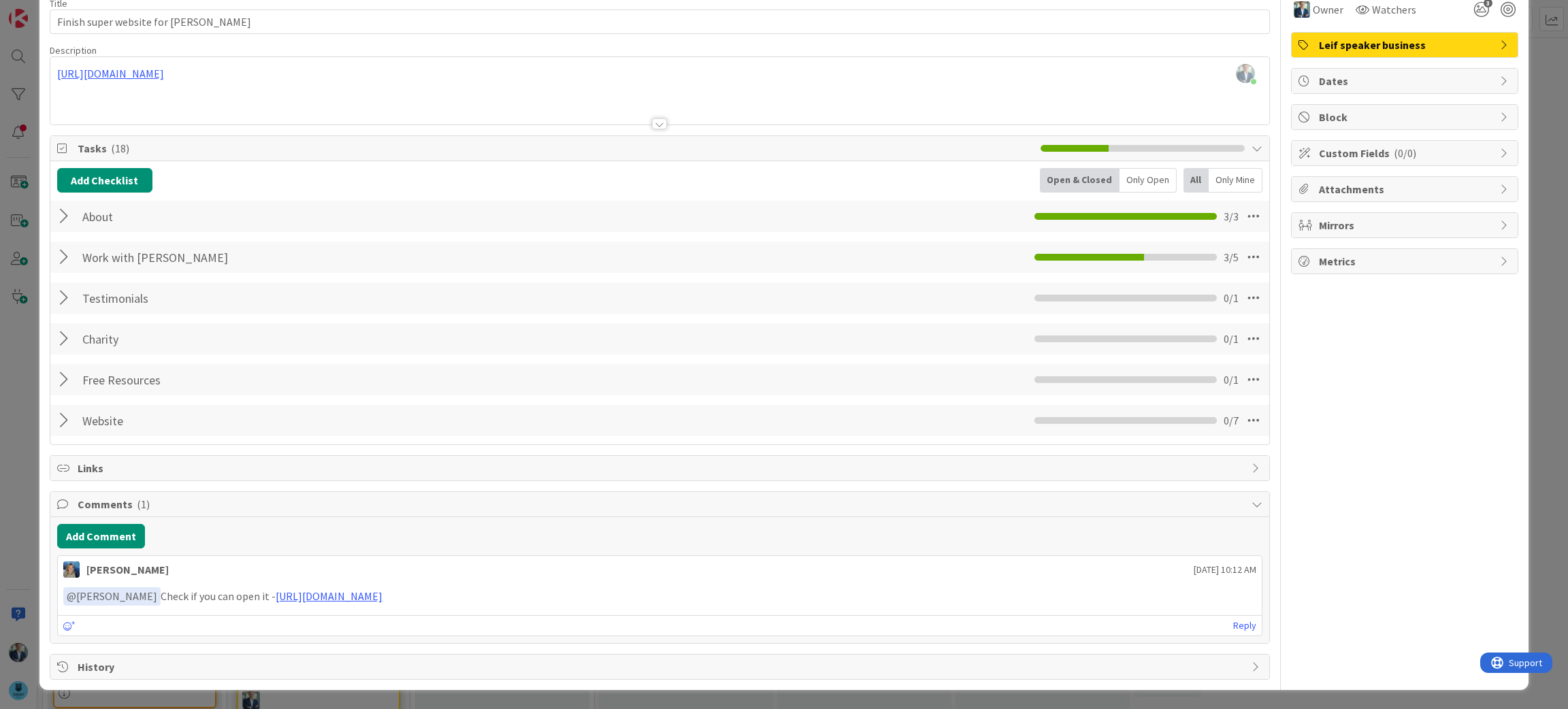
scroll to position [67, 0]
click at [64, 256] on div at bounding box center [65, 257] width 17 height 24
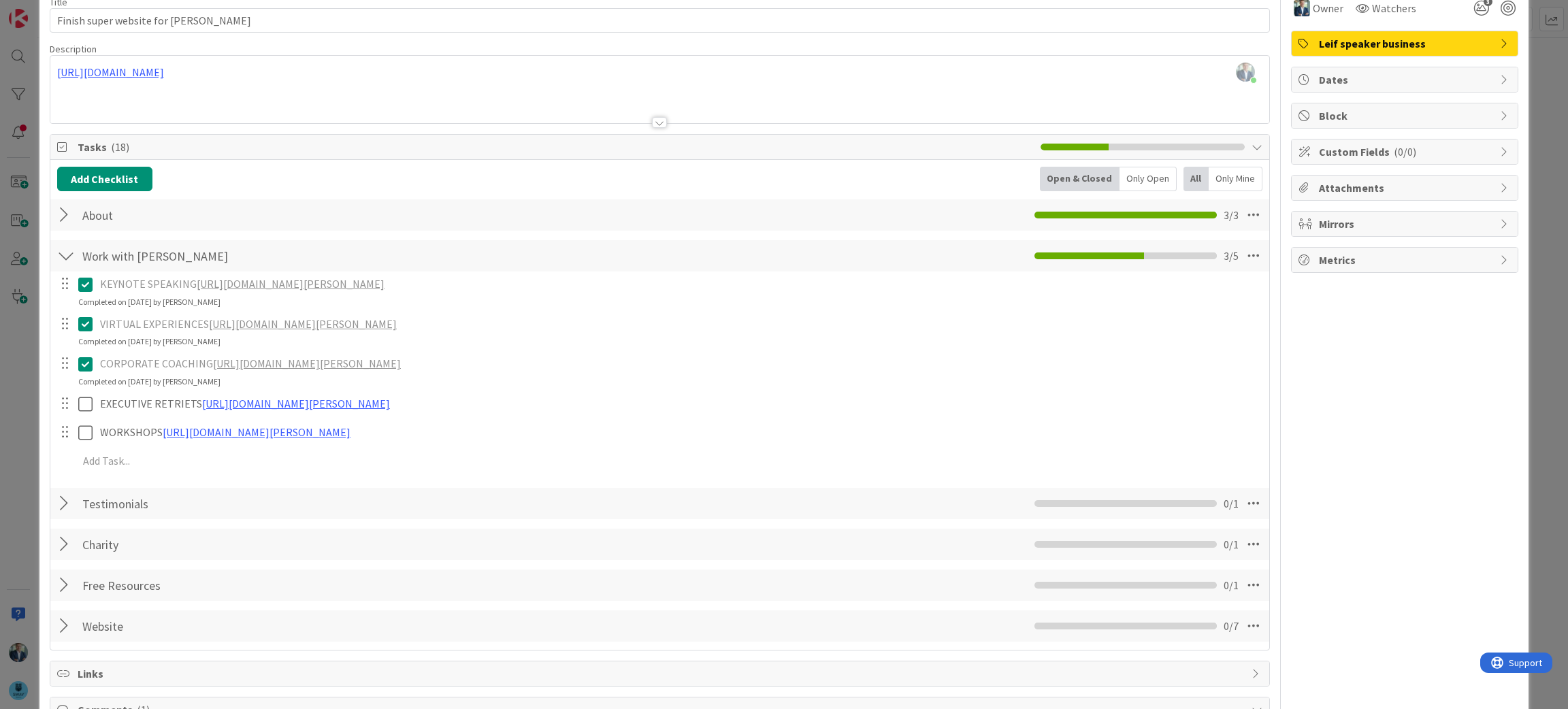
scroll to position [154, 0]
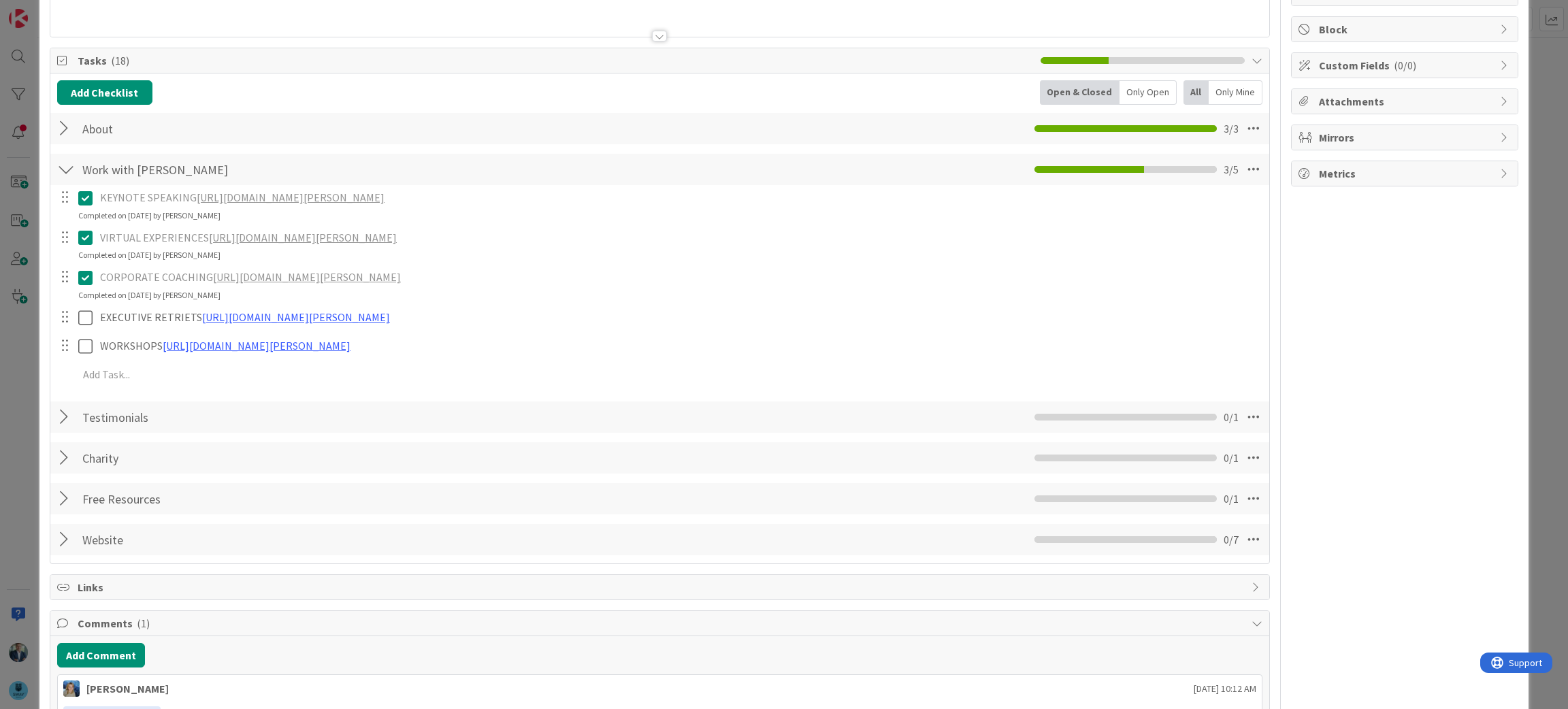
click at [66, 166] on div at bounding box center [65, 169] width 17 height 24
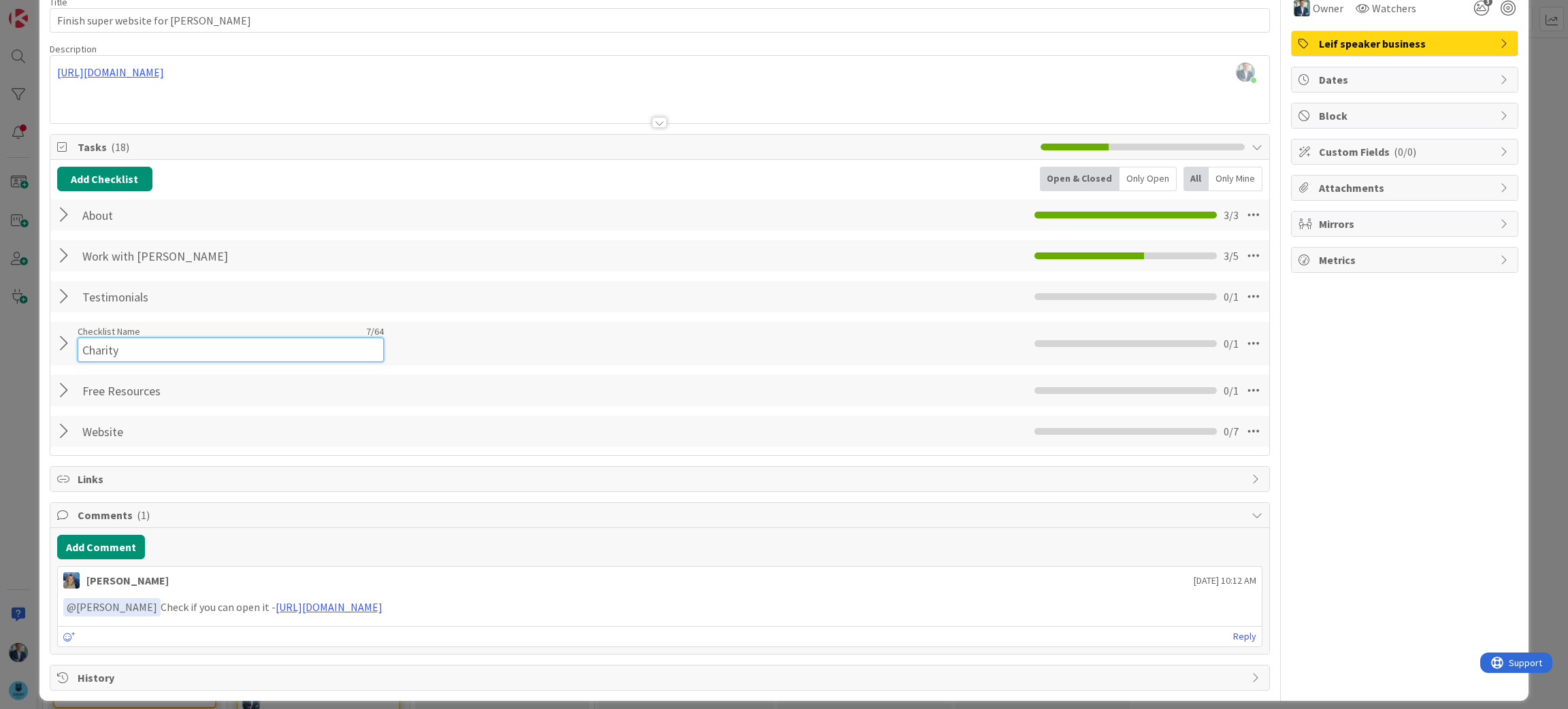
scroll to position [80, 0]
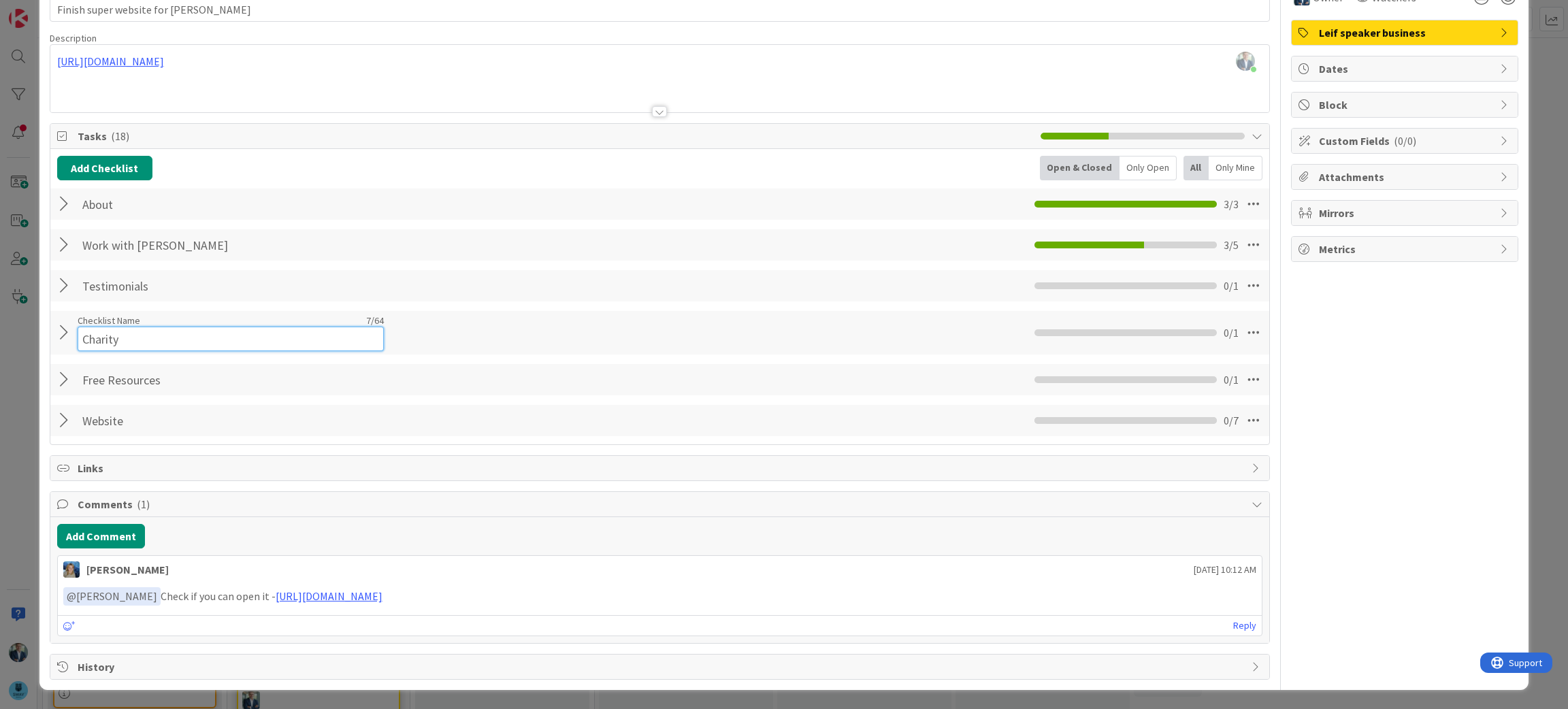
click at [113, 341] on input "Charity" at bounding box center [230, 338] width 306 height 24
click at [141, 338] on input "Charity" at bounding box center [230, 338] width 306 height 24
type input "Charity"
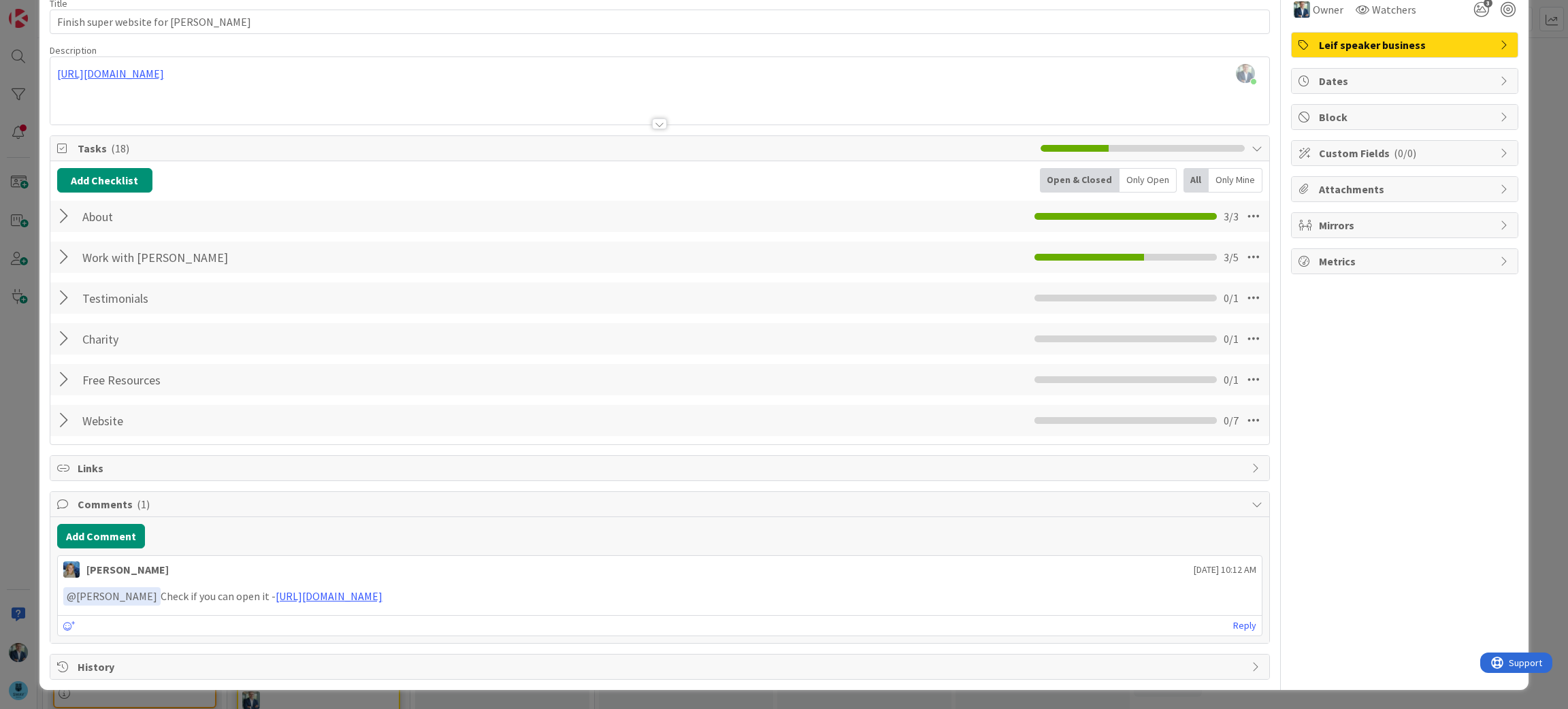
scroll to position [67, 0]
click at [64, 329] on div at bounding box center [65, 338] width 17 height 24
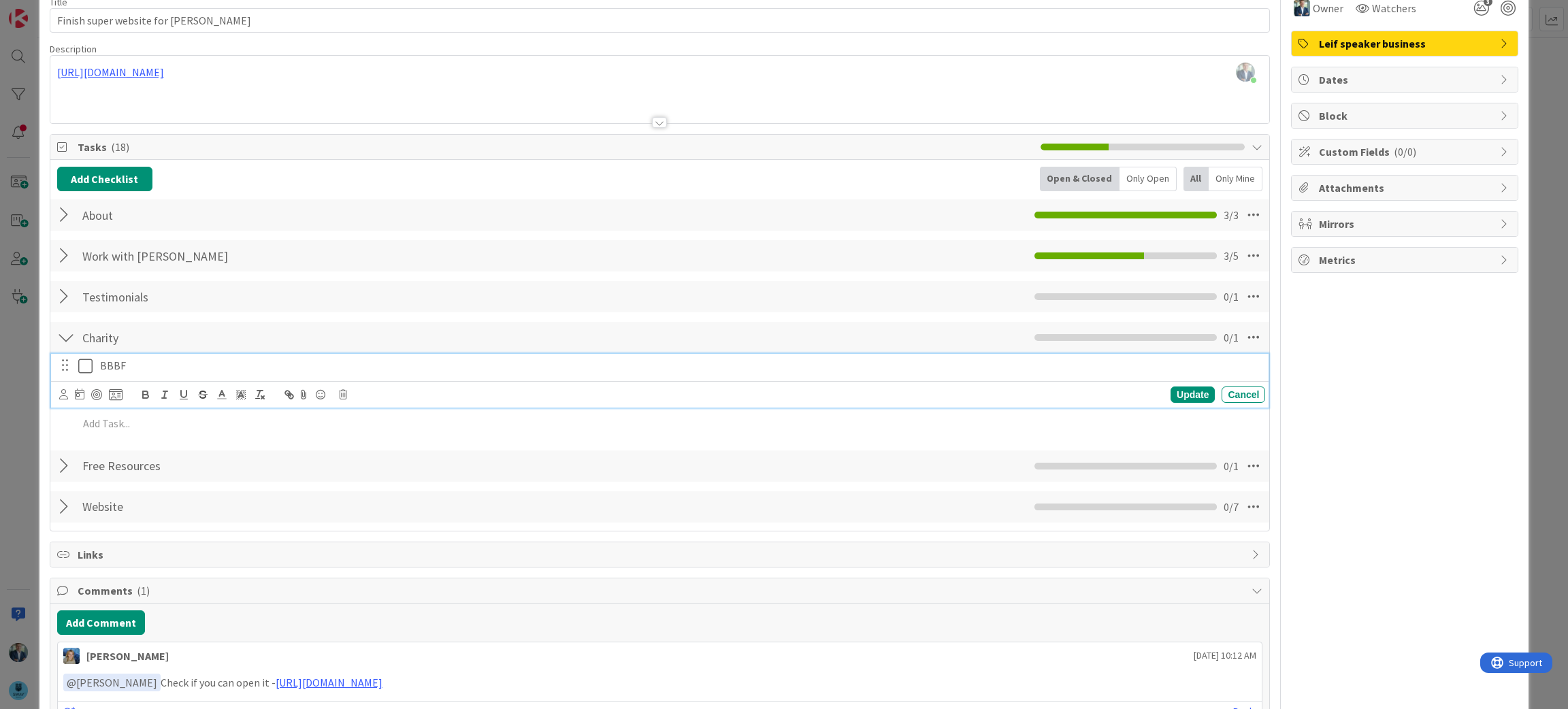
click at [112, 364] on p "BBBF" at bounding box center [680, 366] width 1159 height 16
click at [144, 367] on p "BBBF" at bounding box center [680, 366] width 1159 height 16
click at [417, 181] on div "Add Checklist Open & Closed Only Open All Only Mine" at bounding box center [659, 178] width 1206 height 24
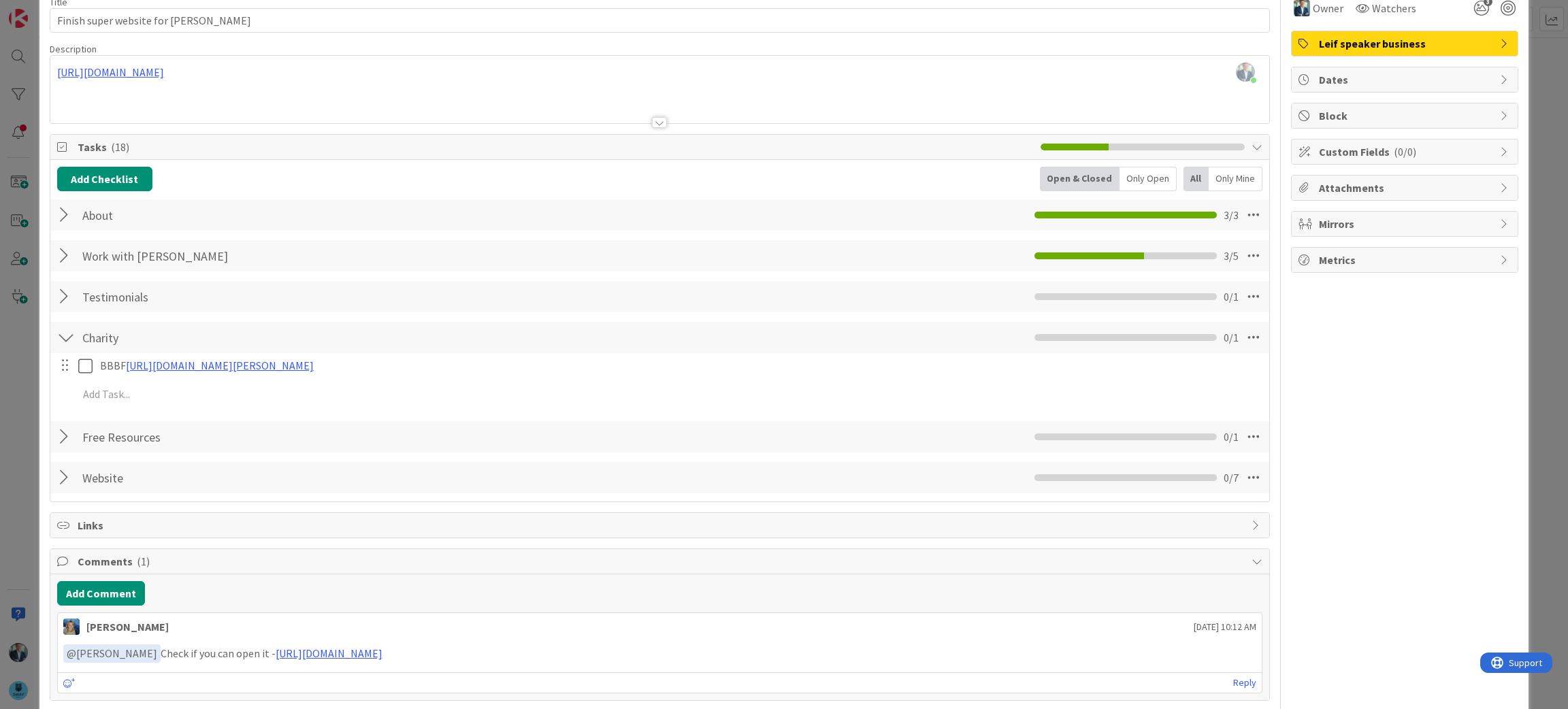
click at [513, 101] on div at bounding box center [660, 106] width 1219 height 35
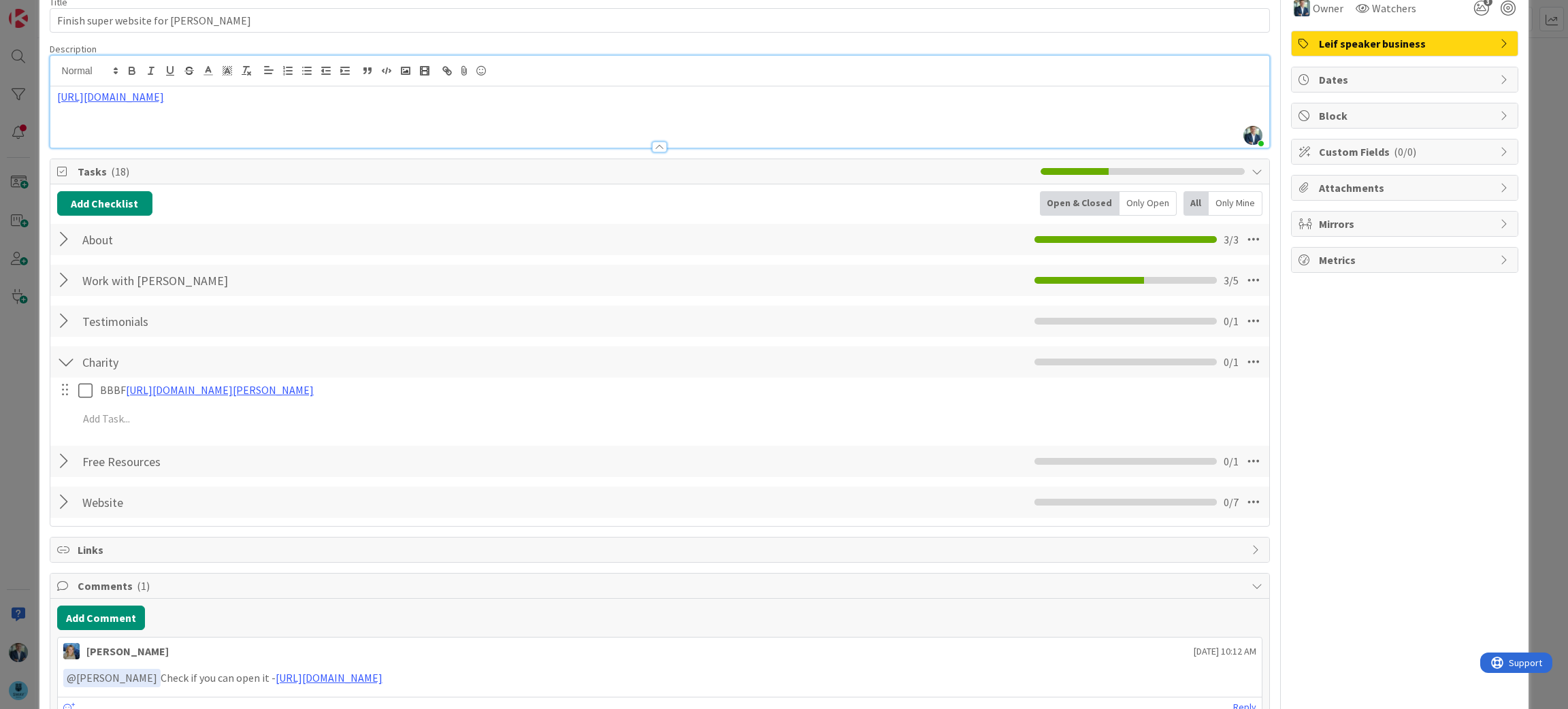
drag, startPoint x: 513, startPoint y: 101, endPoint x: 320, endPoint y: 263, distance: 252.0
click at [320, 263] on div "Title 29 / 128 Finish super website for Leif Description Leif Becker joined 42 …" at bounding box center [660, 374] width 1221 height 776
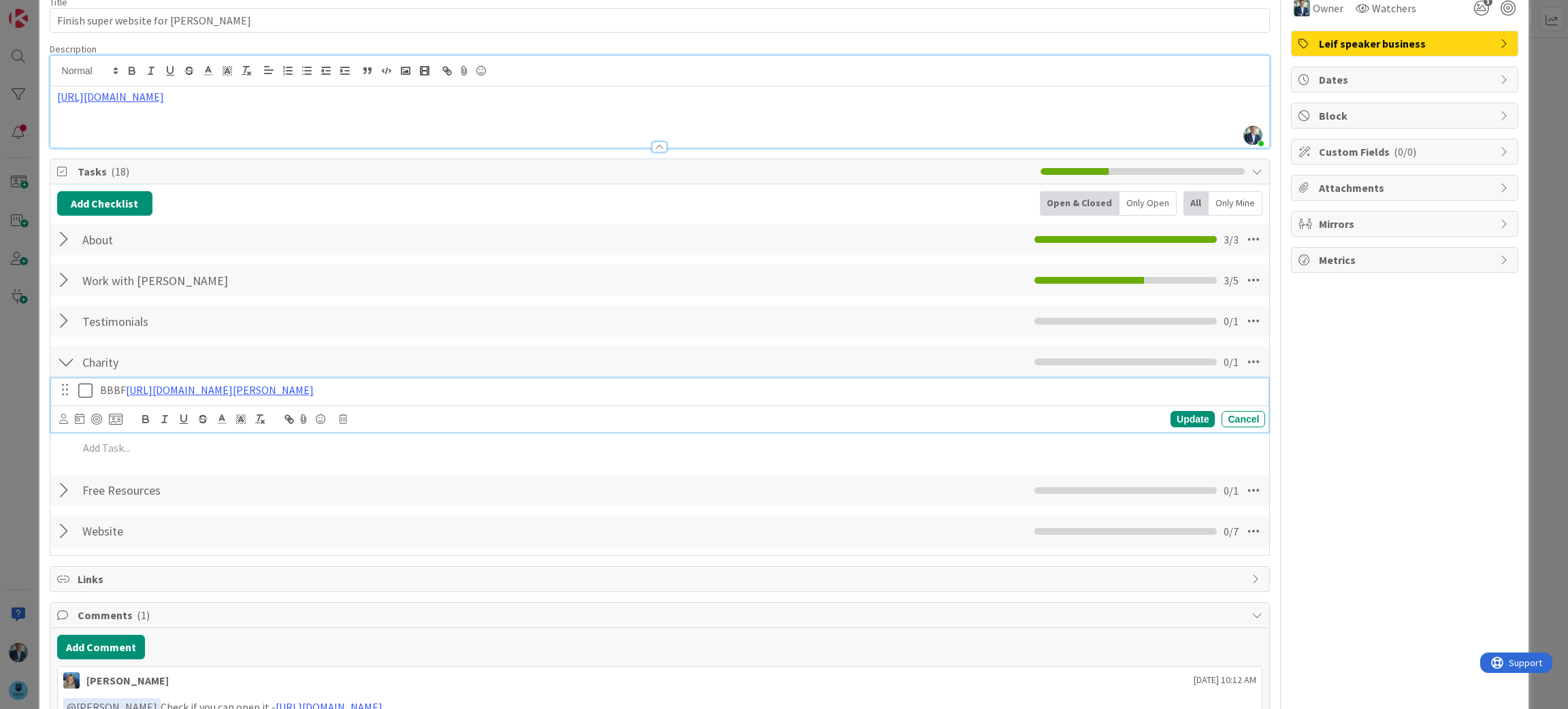
click at [85, 390] on icon at bounding box center [88, 390] width 21 height 17
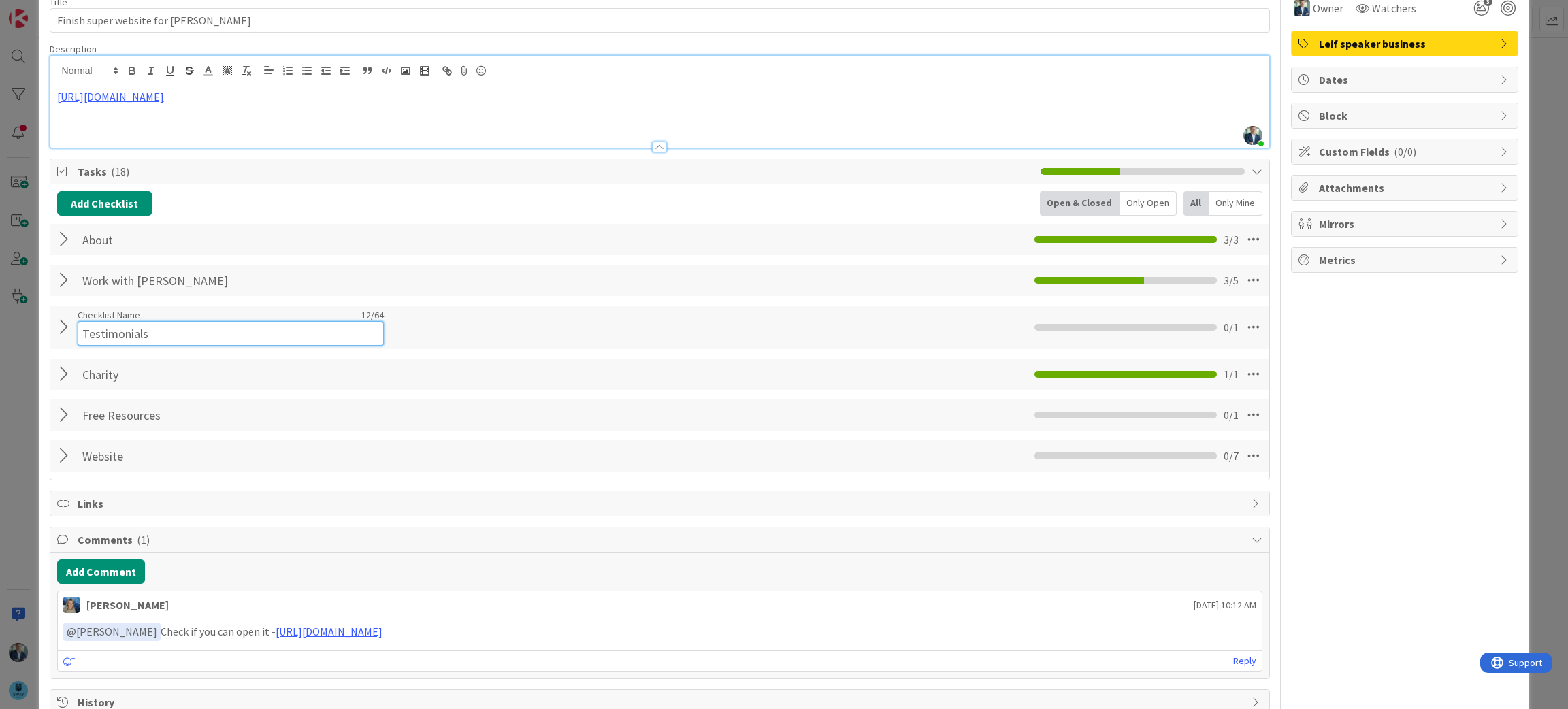
click at [105, 320] on div "Checklist Name 12 / 64 Testimonials" at bounding box center [230, 327] width 306 height 37
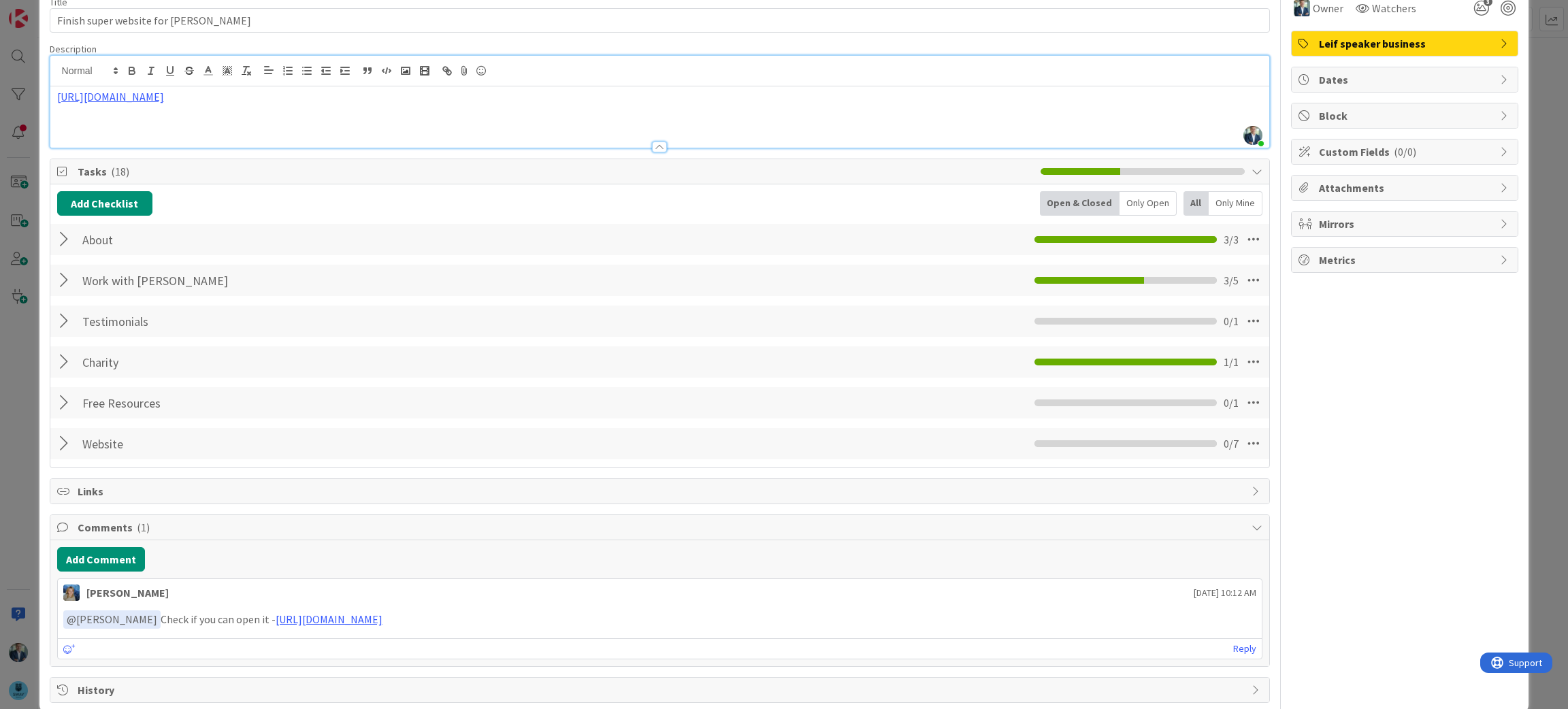
click at [69, 323] on div at bounding box center [65, 321] width 17 height 24
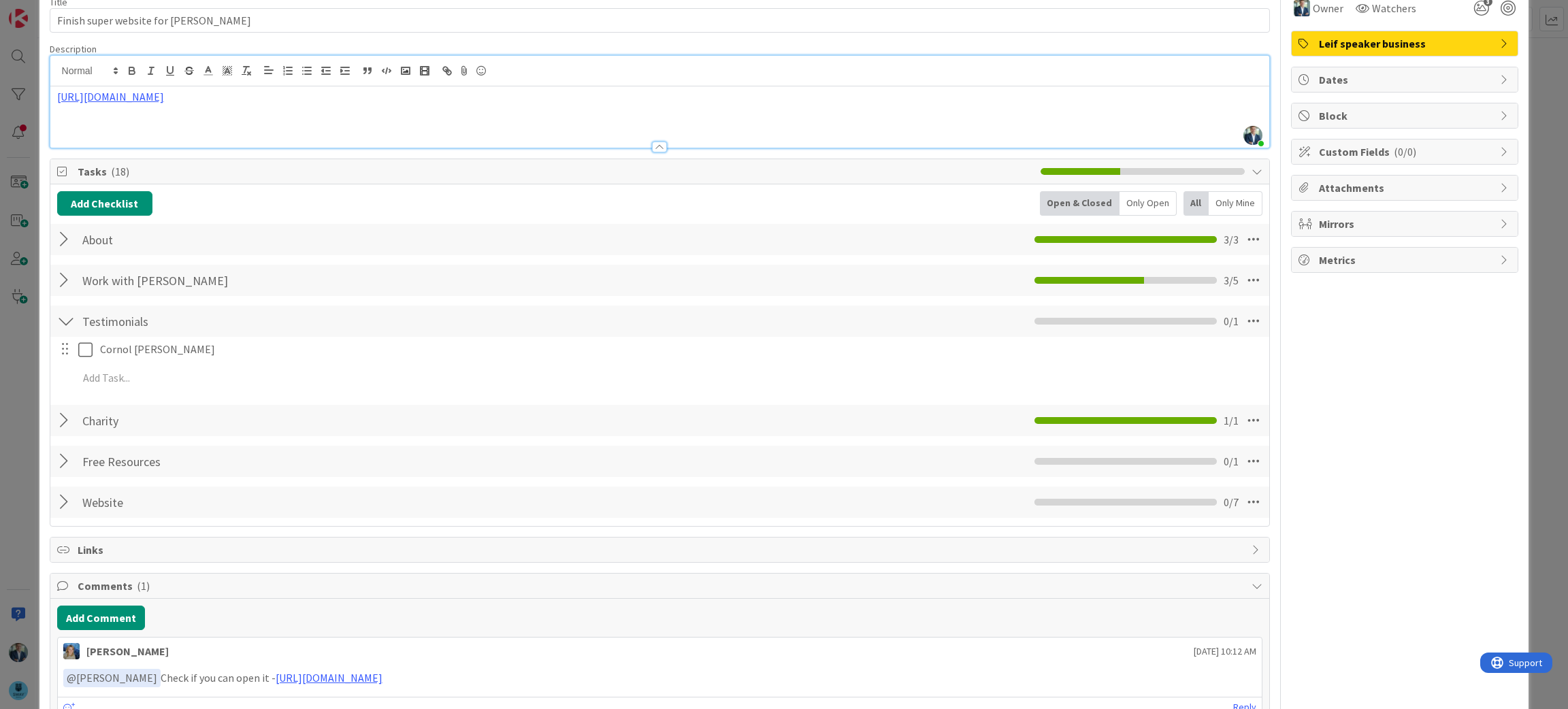
click at [65, 502] on div at bounding box center [65, 502] width 17 height 24
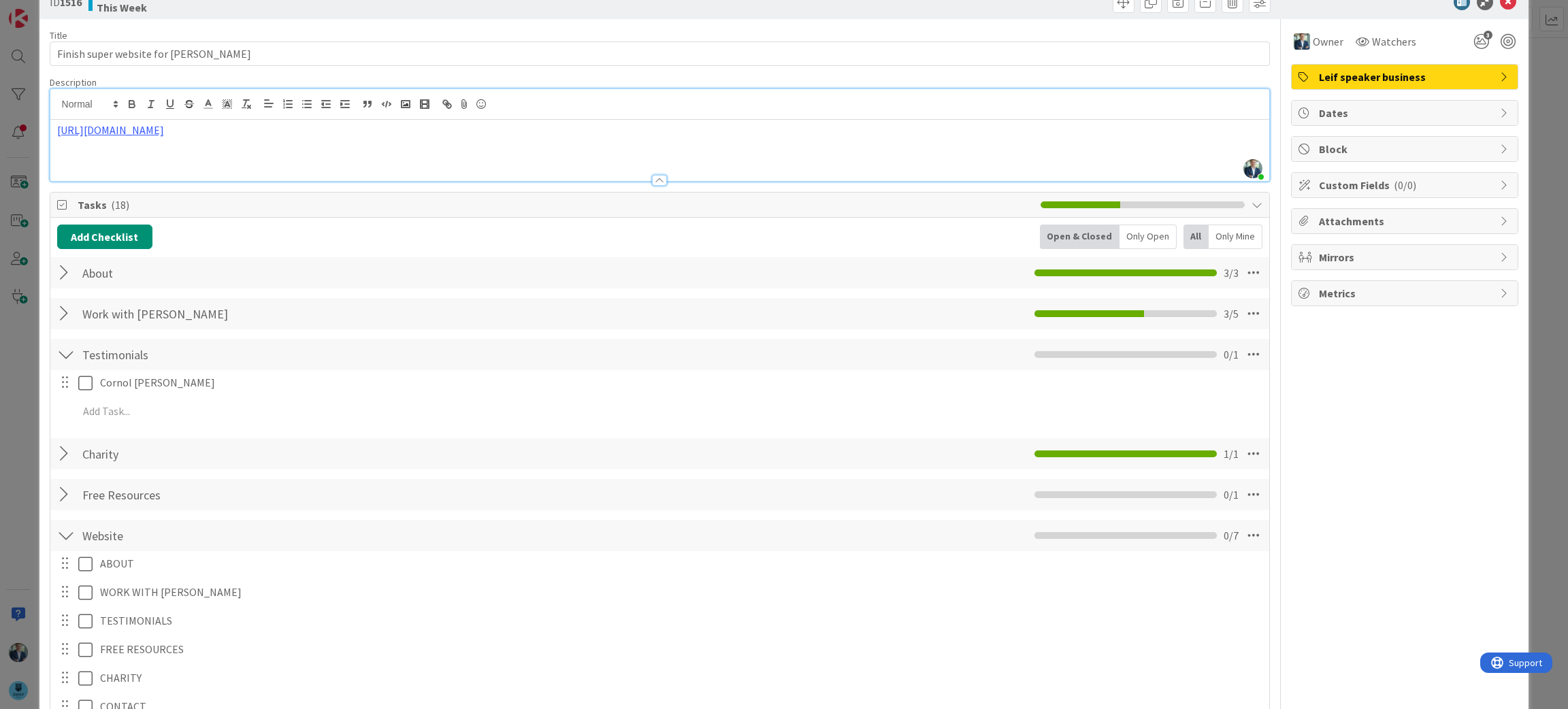
scroll to position [0, 0]
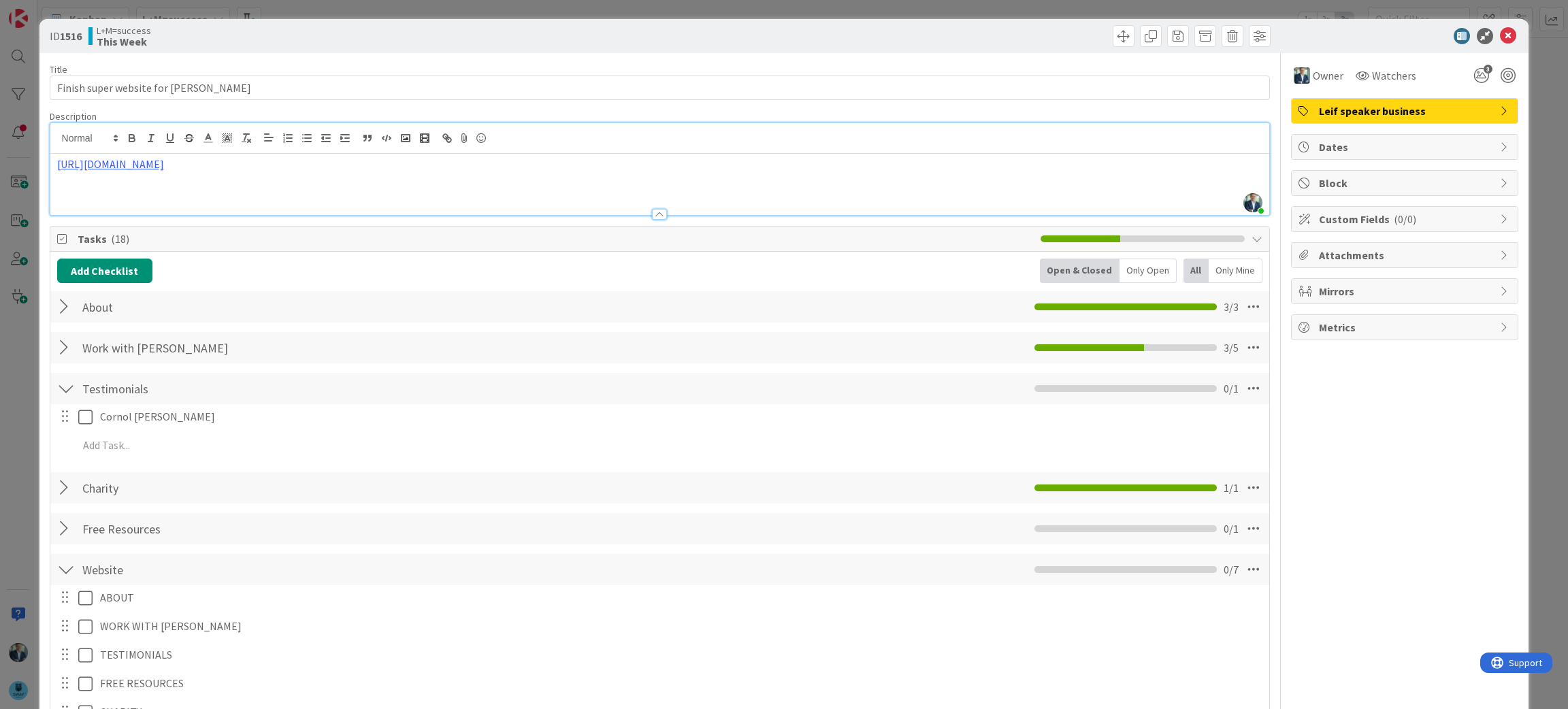
click at [72, 394] on div at bounding box center [65, 388] width 17 height 24
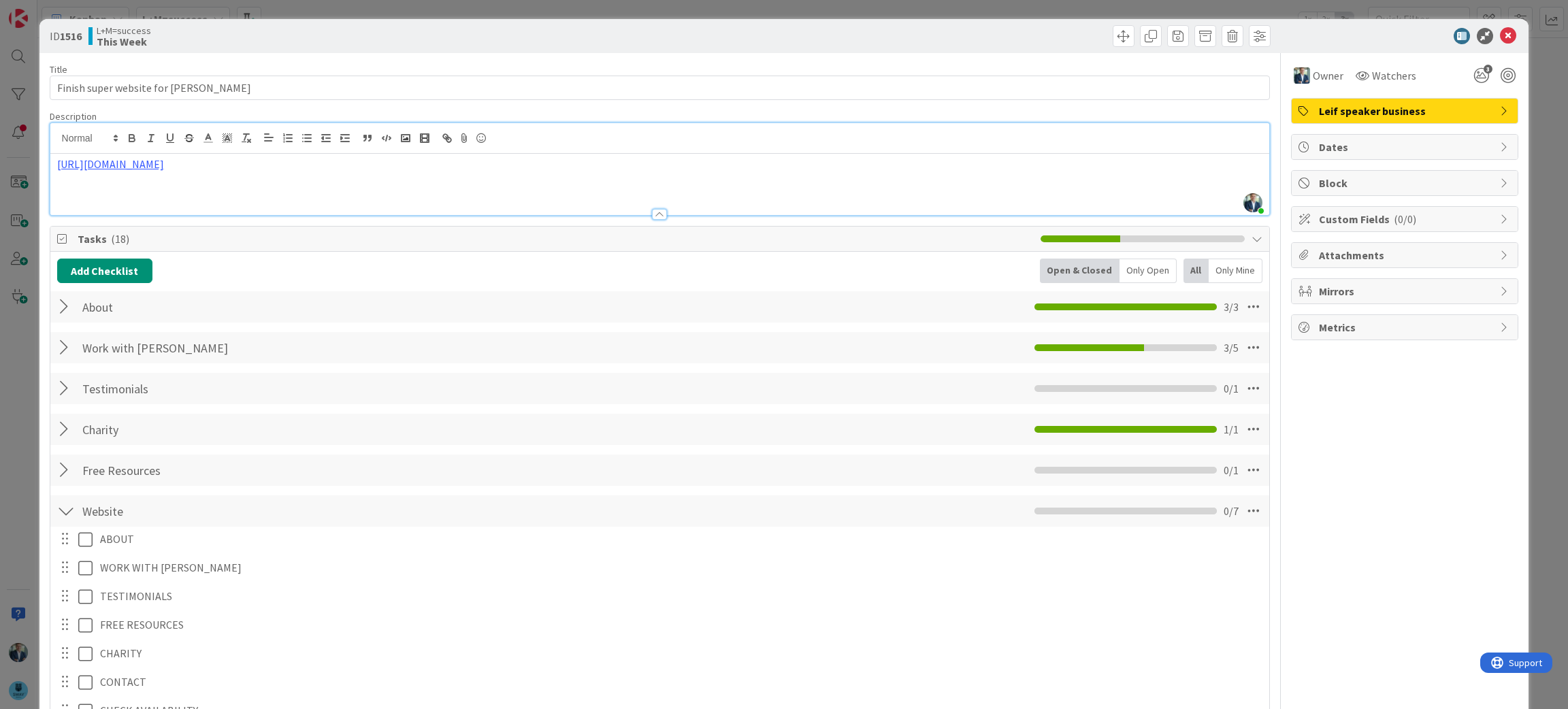
click at [67, 300] on div at bounding box center [65, 307] width 17 height 24
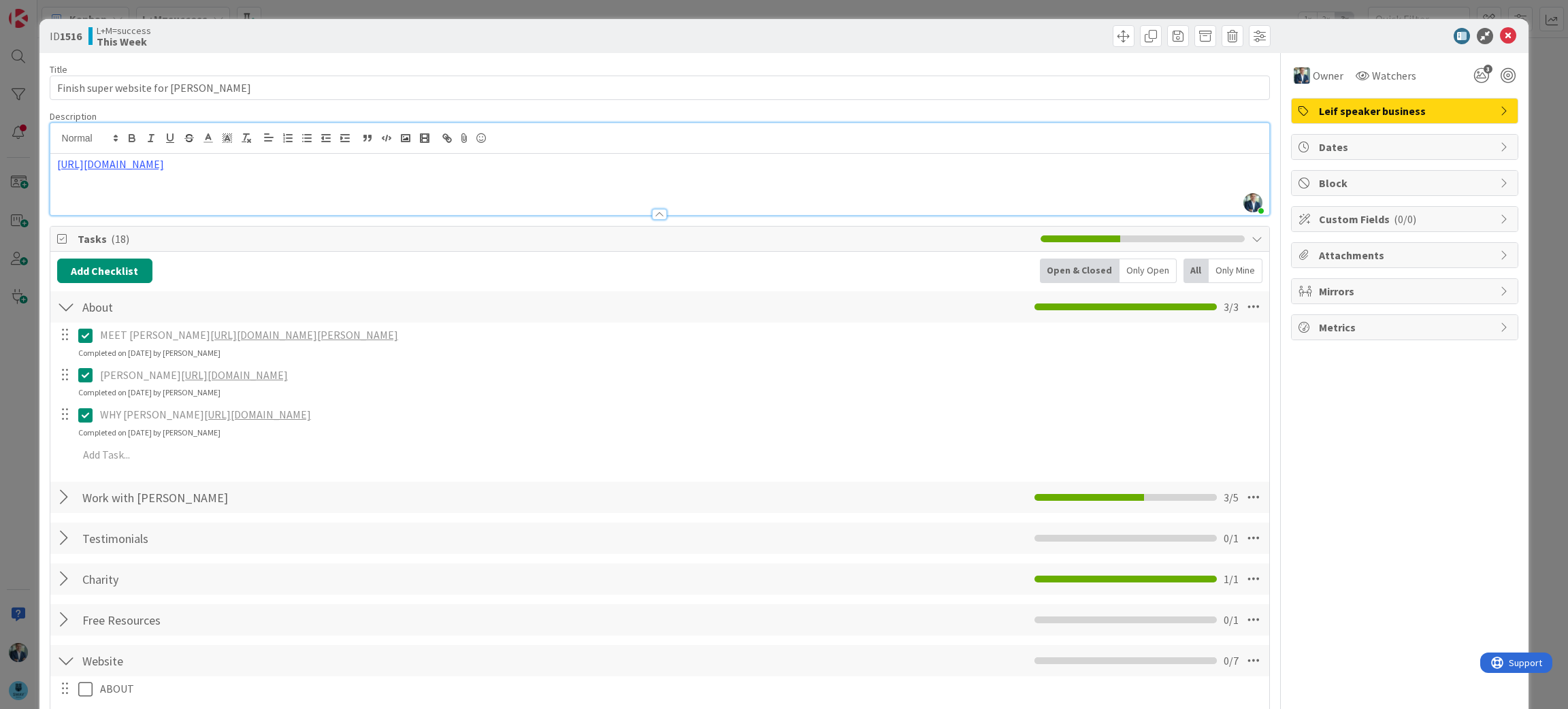
click at [65, 498] on div at bounding box center [65, 497] width 17 height 24
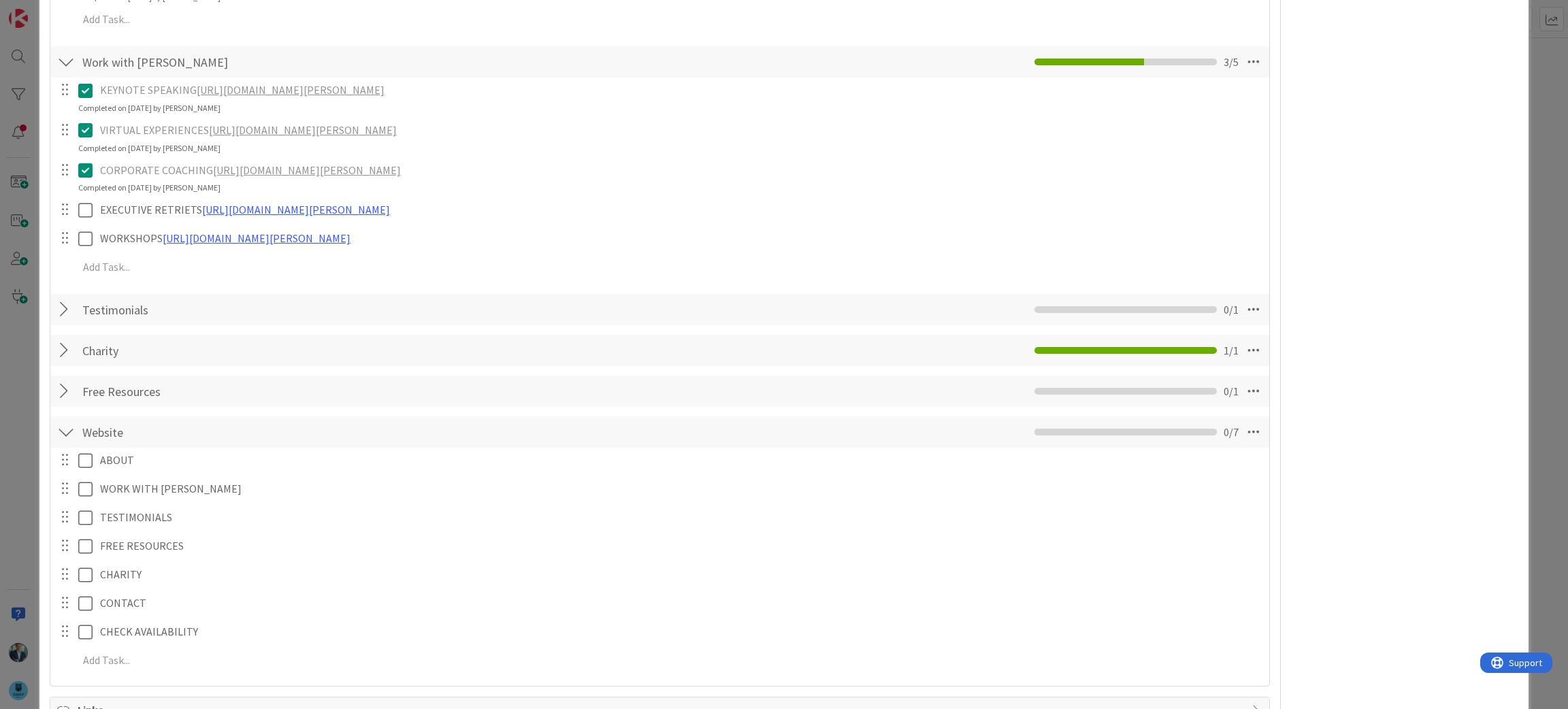
scroll to position [476, 0]
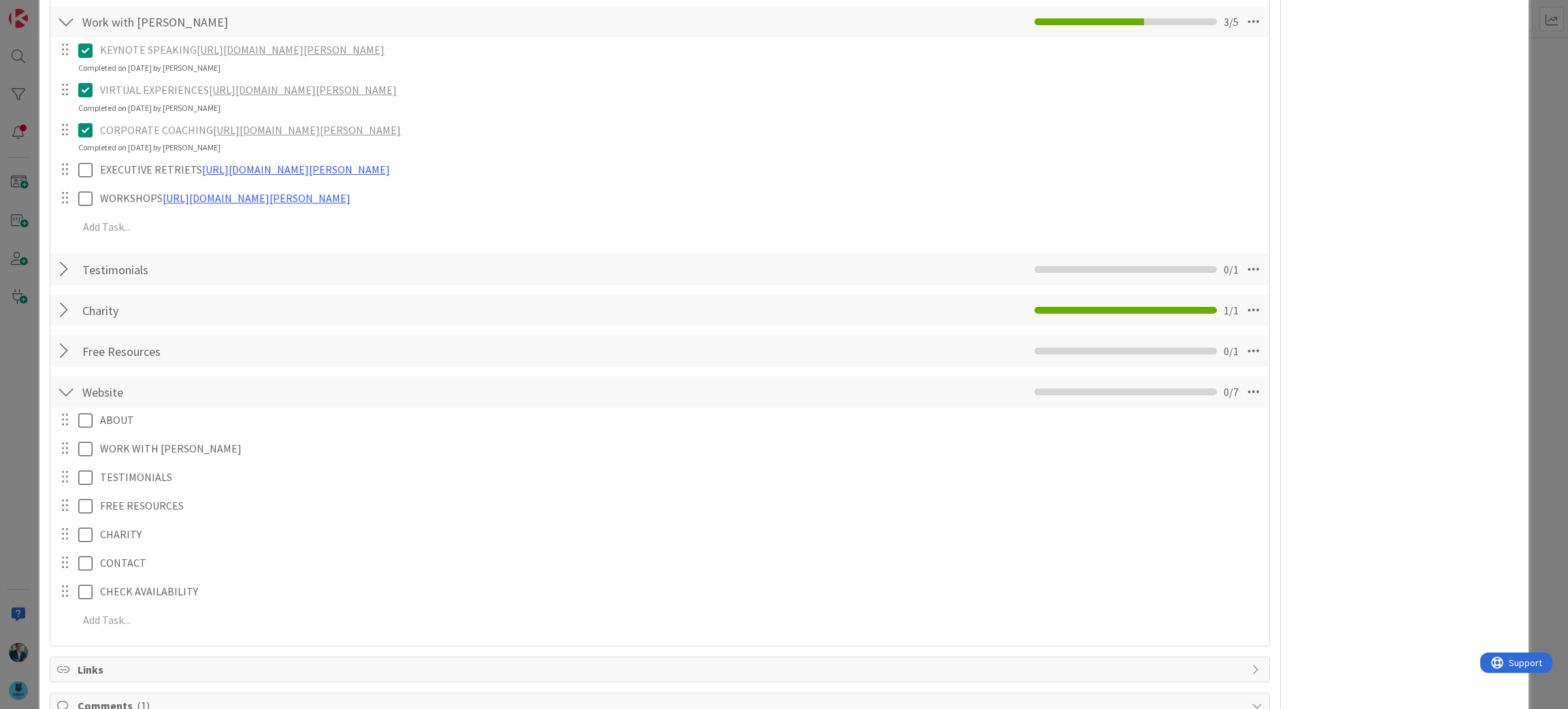
click at [66, 353] on div at bounding box center [65, 351] width 17 height 24
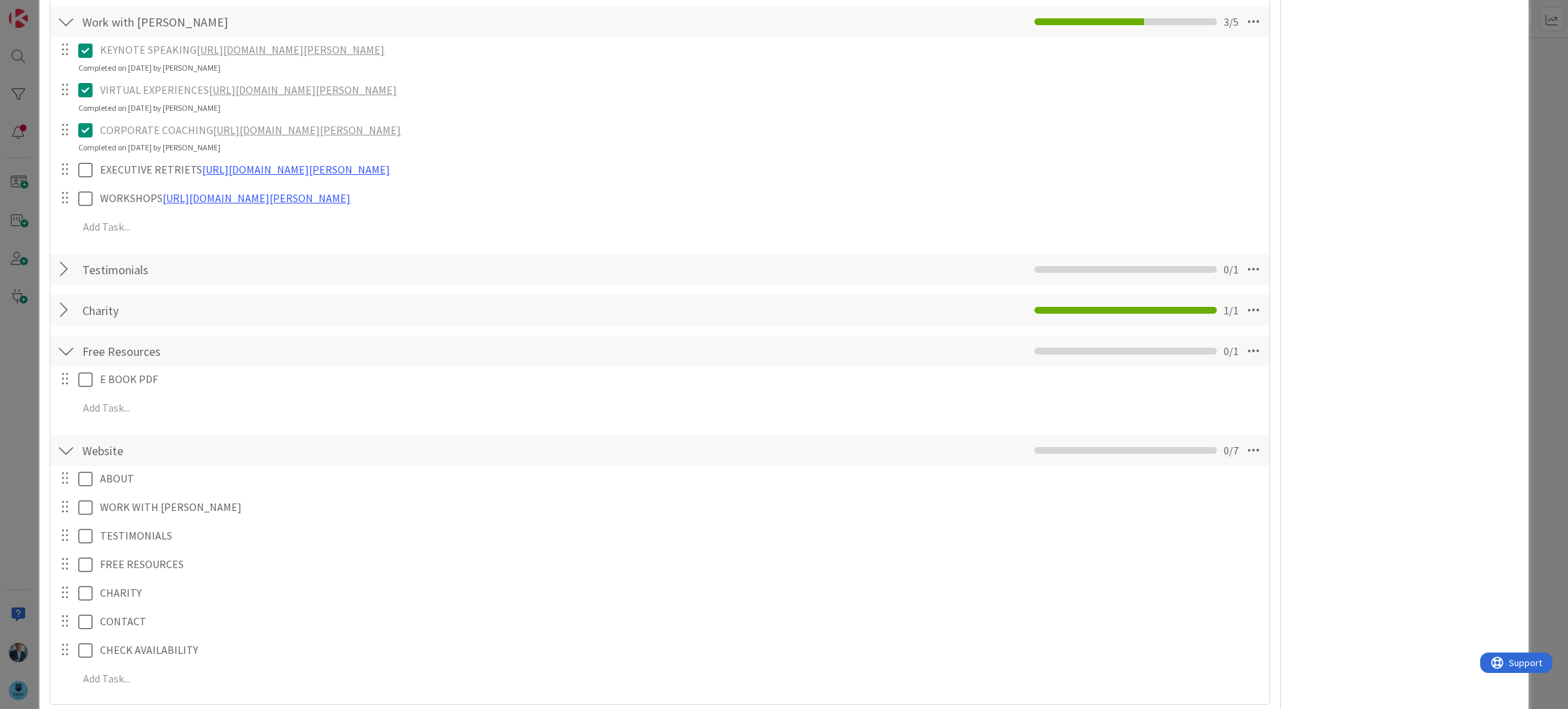
click at [66, 353] on div at bounding box center [65, 351] width 17 height 24
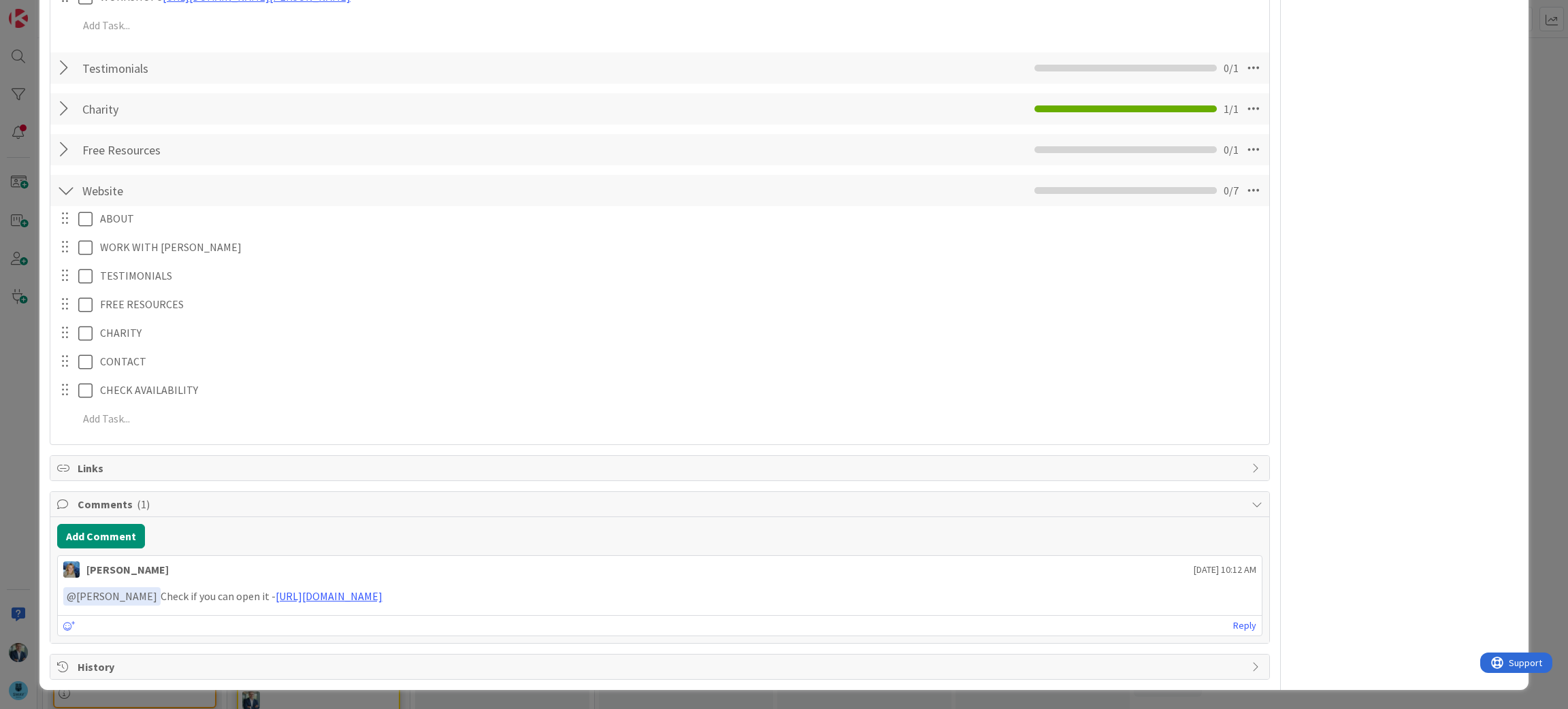
scroll to position [47, 0]
